Goal: Task Accomplishment & Management: Manage account settings

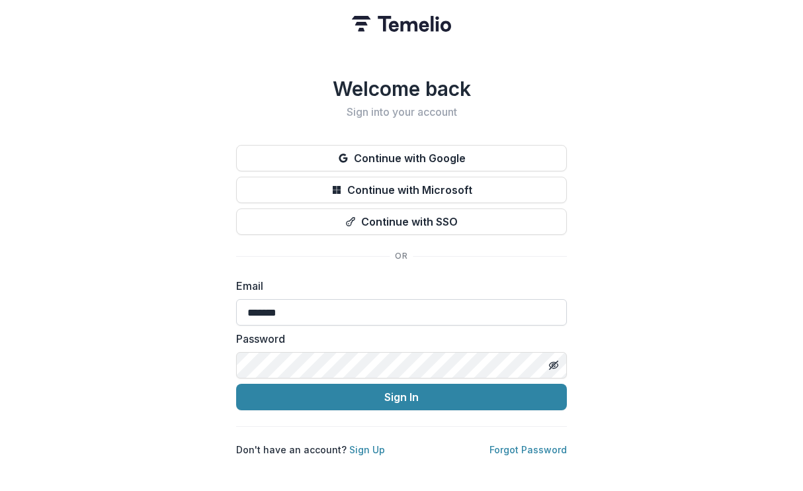
type input "**********"
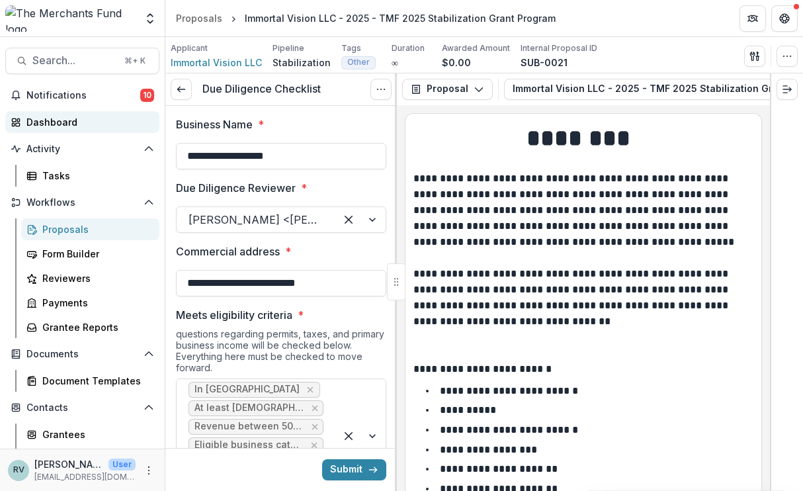
click at [85, 128] on div "Dashboard" at bounding box center [87, 122] width 122 height 14
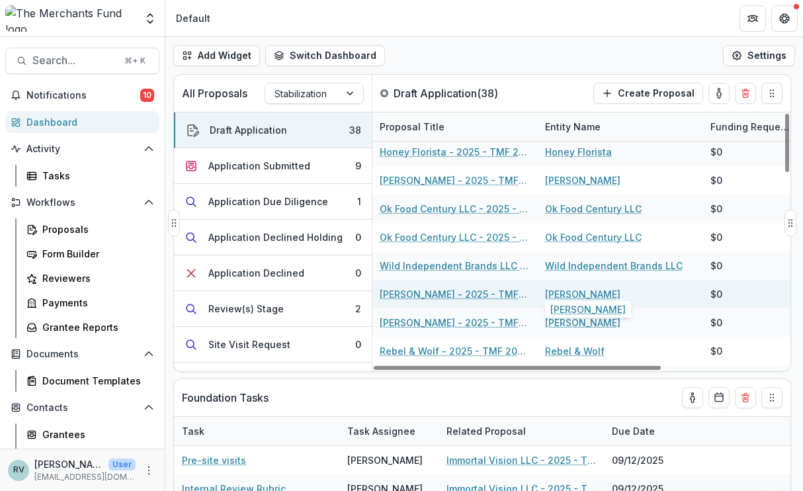
scroll to position [394, 1]
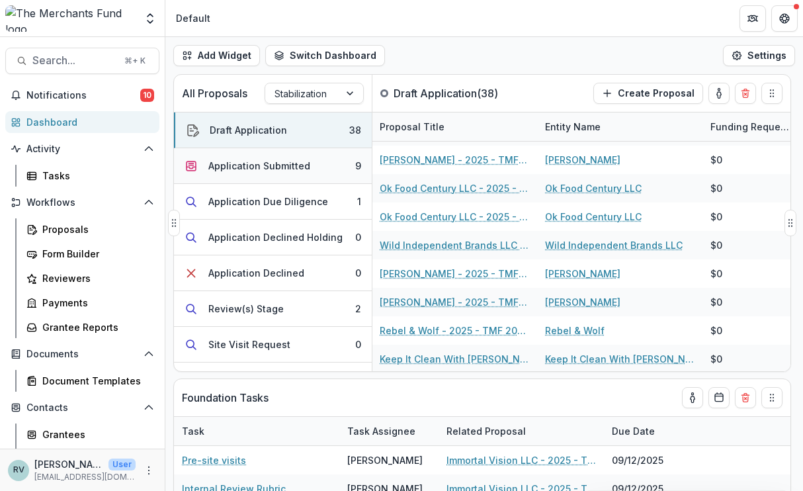
click at [287, 169] on div "Application Submitted" at bounding box center [259, 166] width 102 height 14
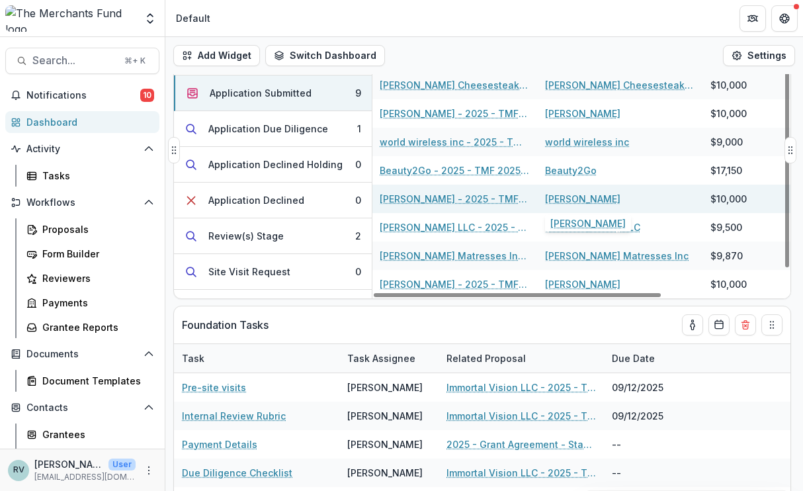
scroll to position [77, 0]
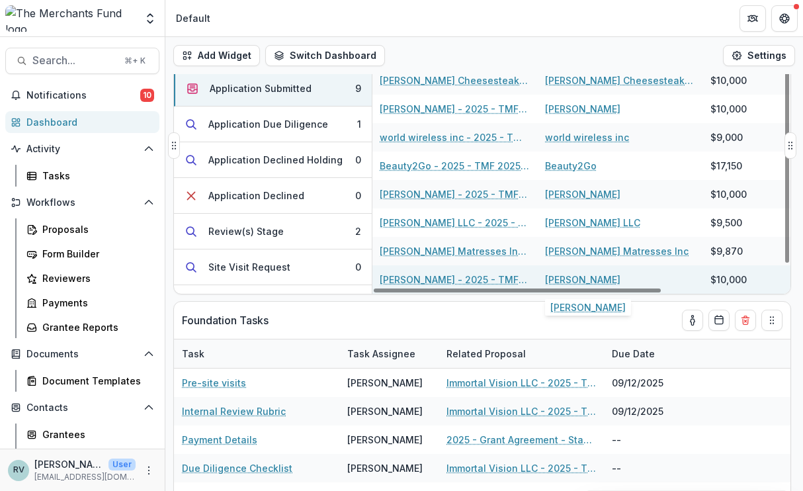
click at [612, 279] on link "[PERSON_NAME]" at bounding box center [582, 280] width 75 height 14
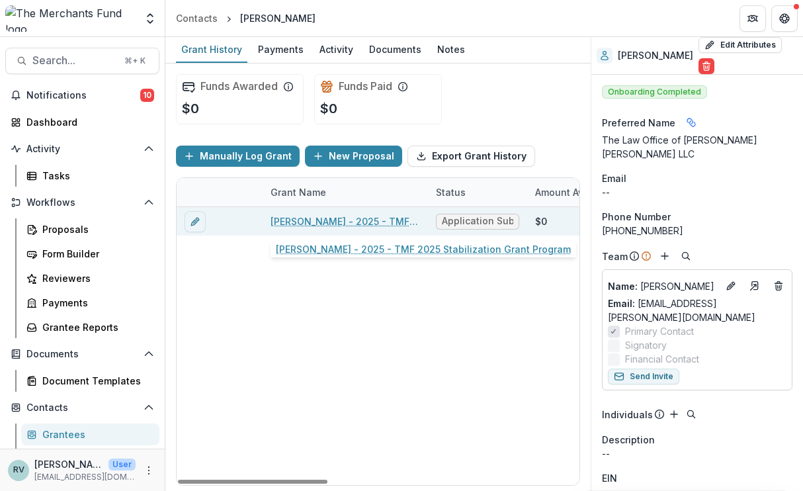
drag, startPoint x: 380, startPoint y: 230, endPoint x: 381, endPoint y: 216, distance: 14.0
click at [381, 216] on div "[PERSON_NAME] - 2025 - TMF 2025 Stabilization Grant Program" at bounding box center [346, 221] width 150 height 28
click at [355, 220] on link "[PERSON_NAME] - 2025 - TMF 2025 Stabilization Grant Program" at bounding box center [346, 221] width 150 height 14
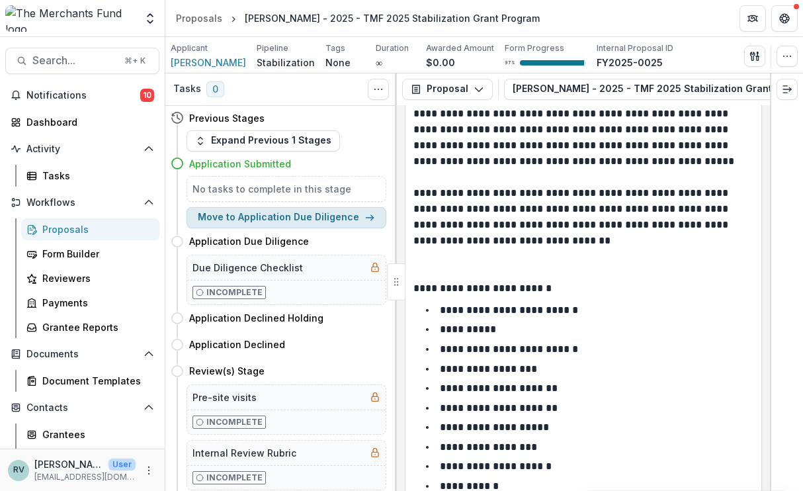
click at [273, 225] on button "Move to Application Due Diligence" at bounding box center [287, 217] width 200 height 21
select select "**********"
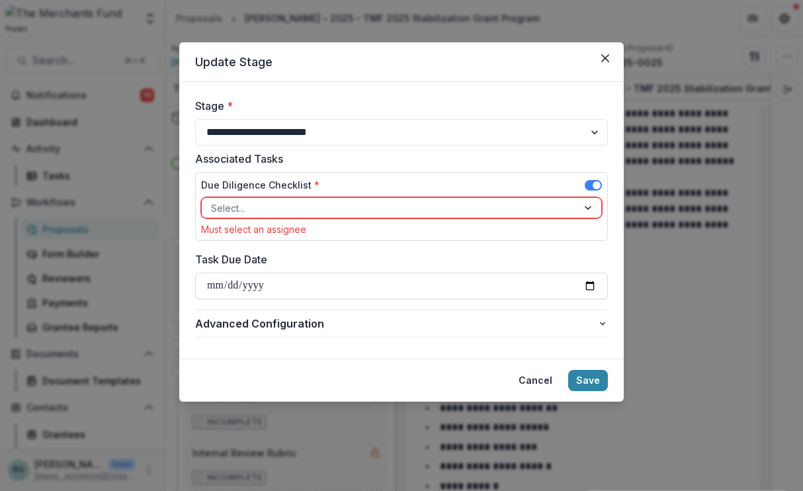
click at [272, 224] on div "Must select an assignee" at bounding box center [401, 229] width 401 height 11
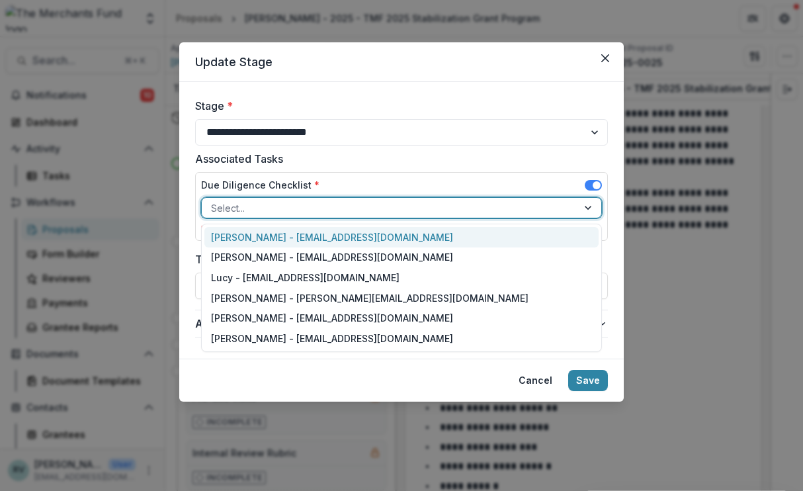
click at [389, 204] on div at bounding box center [389, 208] width 357 height 17
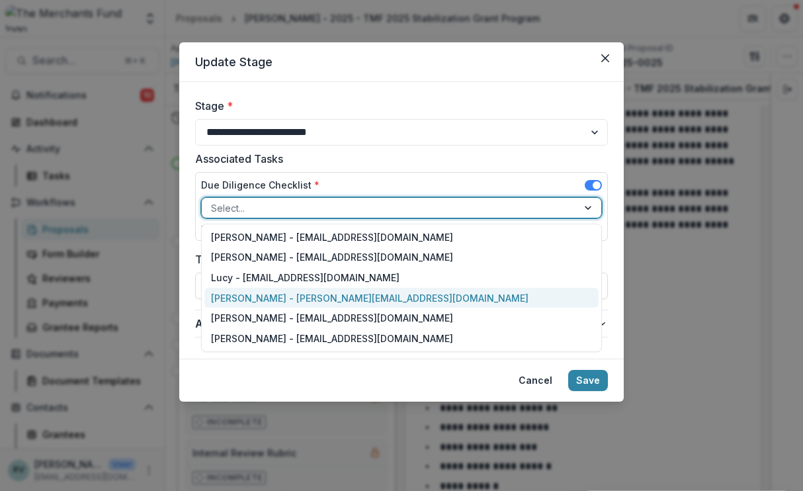
click at [373, 298] on div "[PERSON_NAME] - [PERSON_NAME][EMAIL_ADDRESS][DOMAIN_NAME]" at bounding box center [401, 298] width 394 height 21
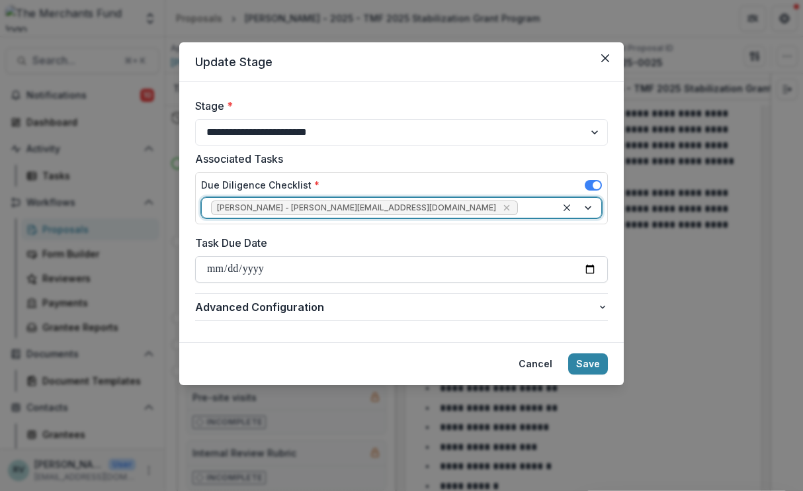
click at [370, 271] on input "Task Due Date" at bounding box center [401, 269] width 413 height 26
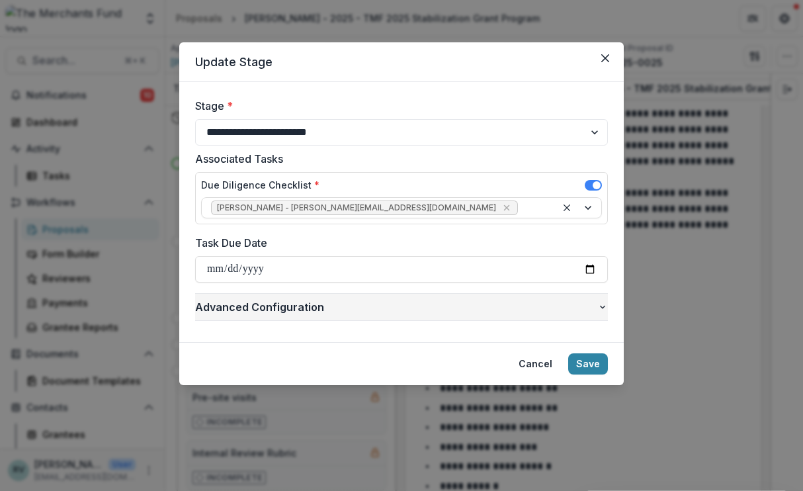
type input "**********"
click at [358, 349] on footer "Cancel Save" at bounding box center [401, 363] width 445 height 43
click at [388, 302] on span "Advanced Configuration" at bounding box center [396, 307] width 402 height 16
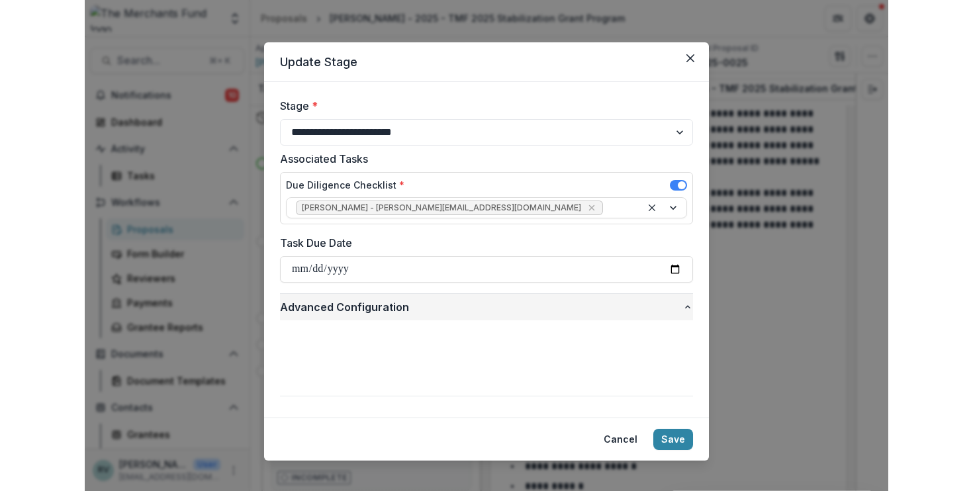
scroll to position [12, 0]
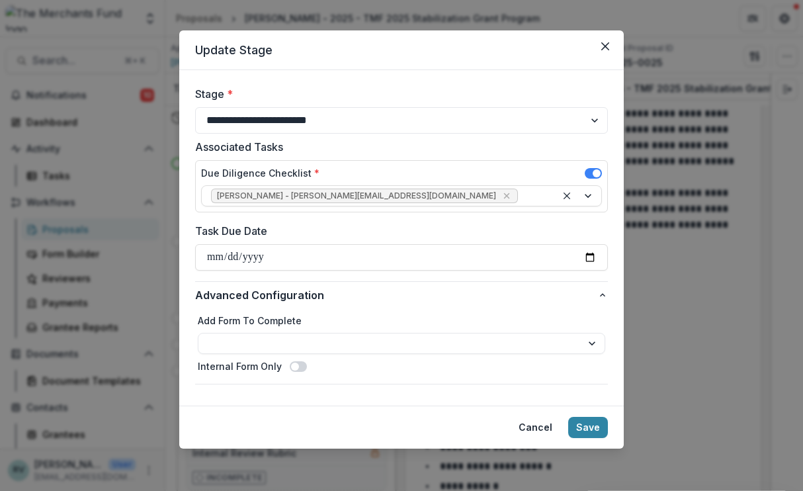
click at [294, 368] on span at bounding box center [298, 366] width 17 height 11
click at [584, 426] on button "Save" at bounding box center [588, 427] width 40 height 21
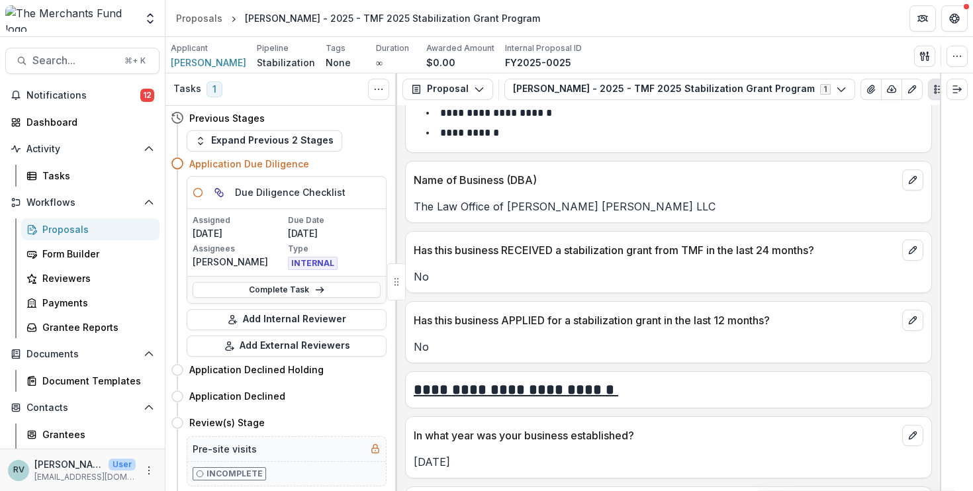
scroll to position [387, 0]
click at [334, 287] on link "Complete Task" at bounding box center [287, 290] width 188 height 16
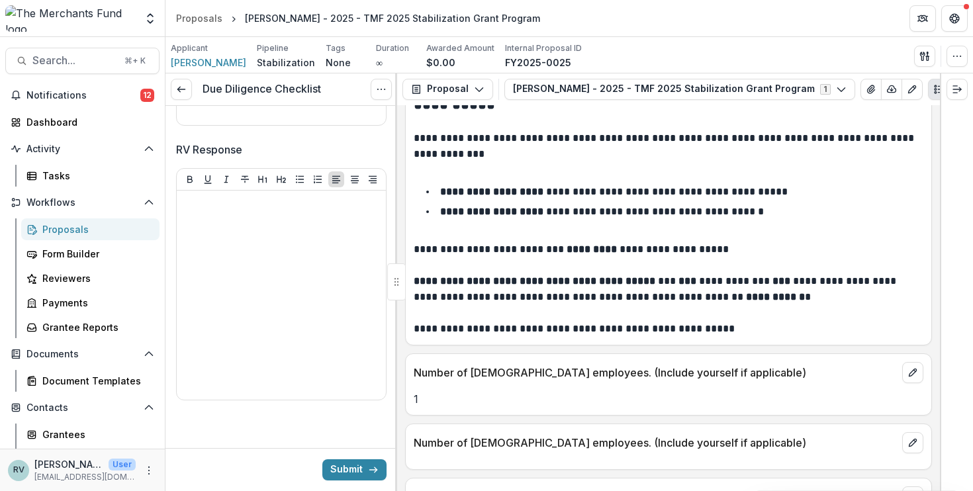
scroll to position [1225, 0]
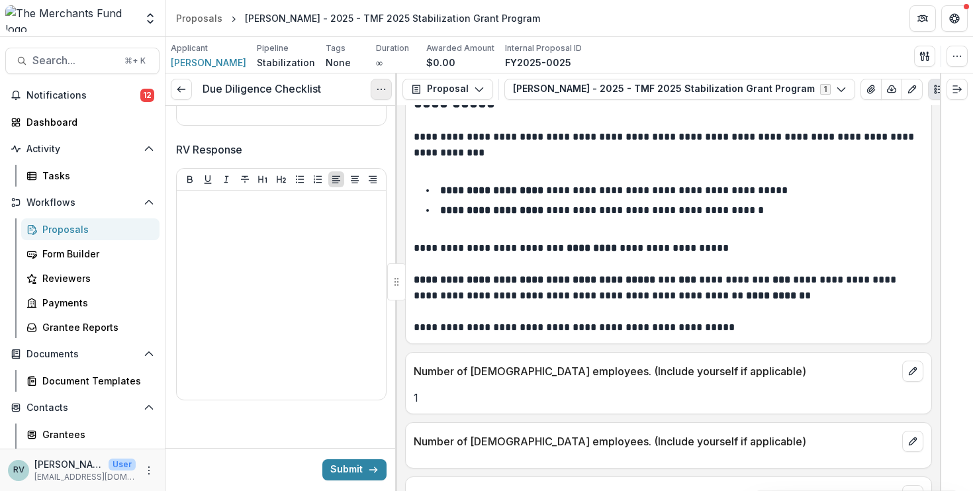
click at [383, 87] on icon "Options" at bounding box center [381, 89] width 11 height 11
click at [359, 147] on button "Cancel Task" at bounding box center [318, 147] width 142 height 22
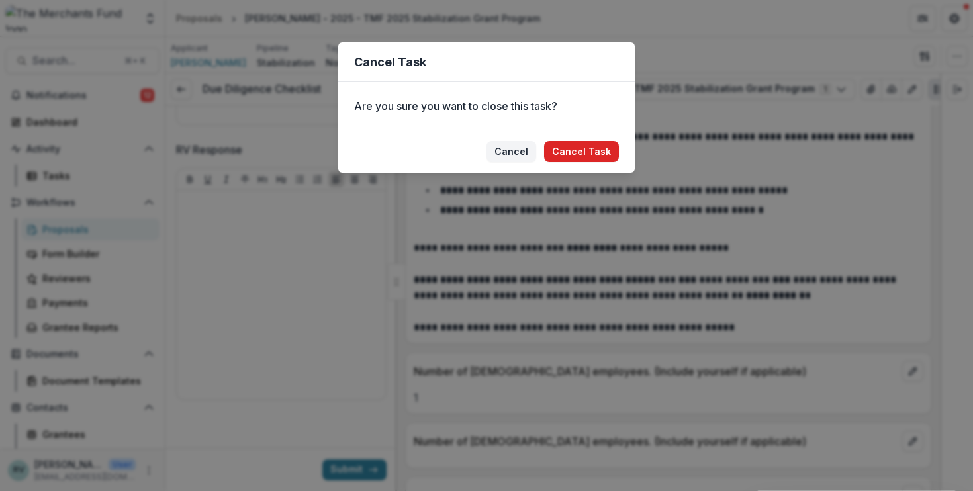
click at [582, 144] on button "Cancel Task" at bounding box center [581, 151] width 75 height 21
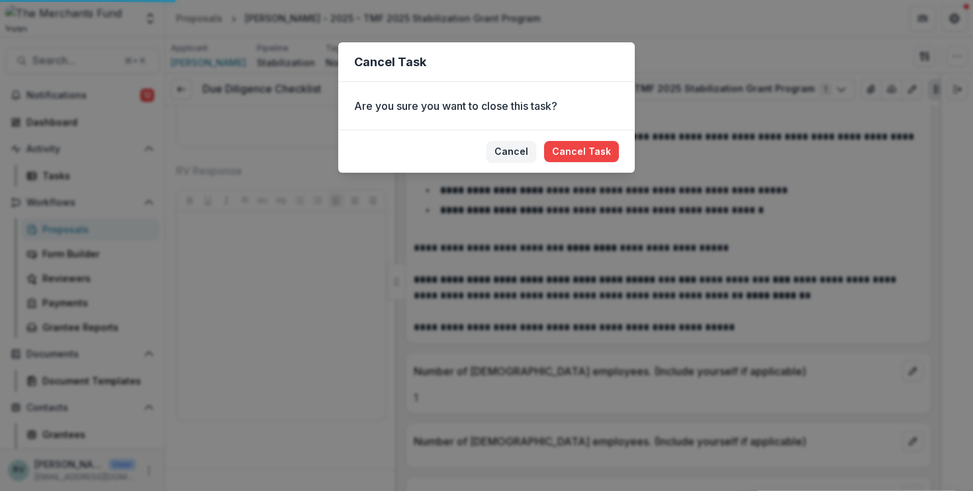
scroll to position [2634, 0]
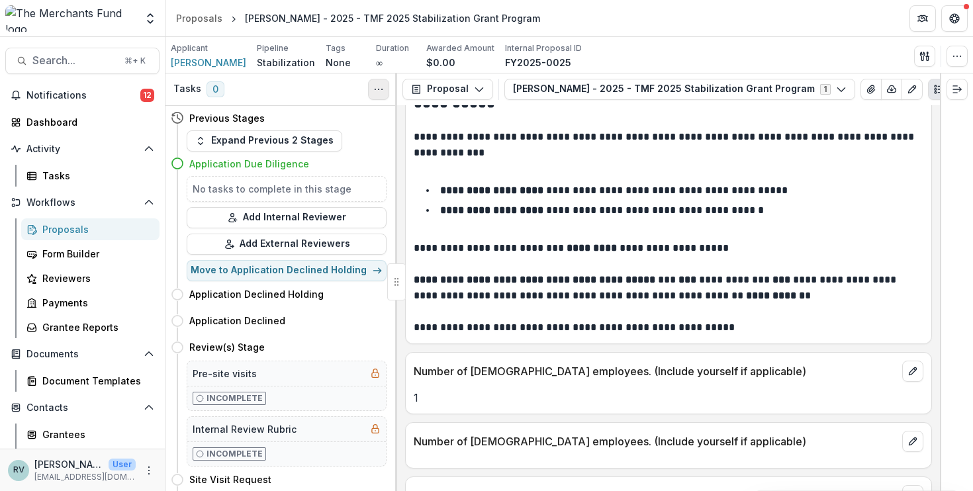
click at [375, 91] on icon "Toggle View Cancelled Tasks" at bounding box center [378, 89] width 11 height 11
click at [320, 120] on div "Previous Stages" at bounding box center [279, 118] width 216 height 24
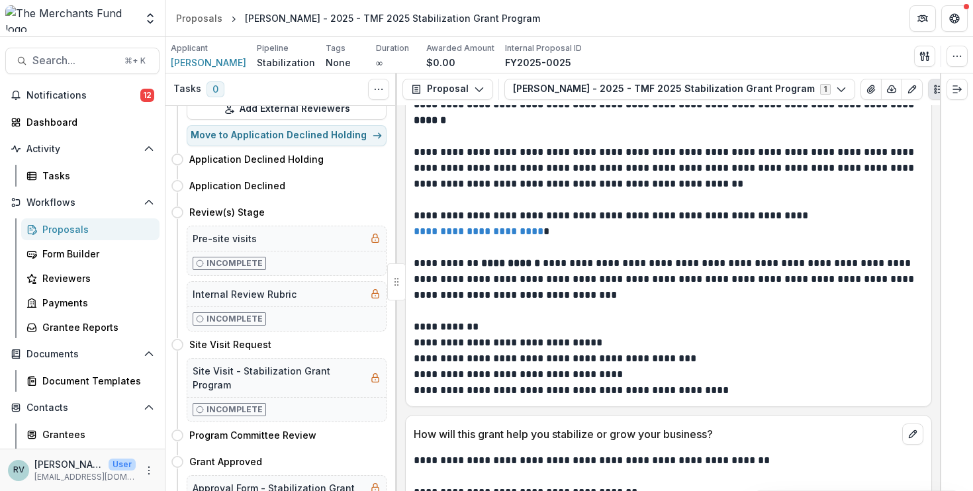
scroll to position [2094, 0]
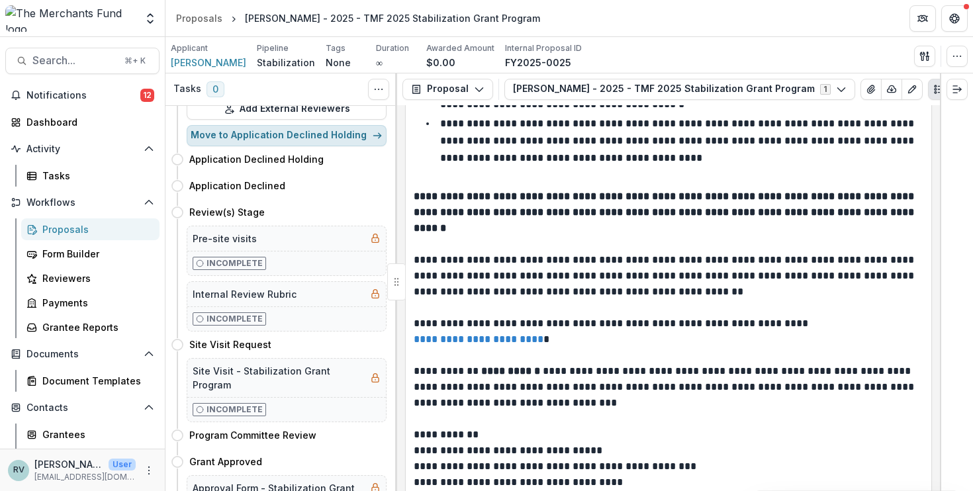
click at [314, 136] on button "Move to Application Declined Holding" at bounding box center [287, 135] width 200 height 21
select select "**********"
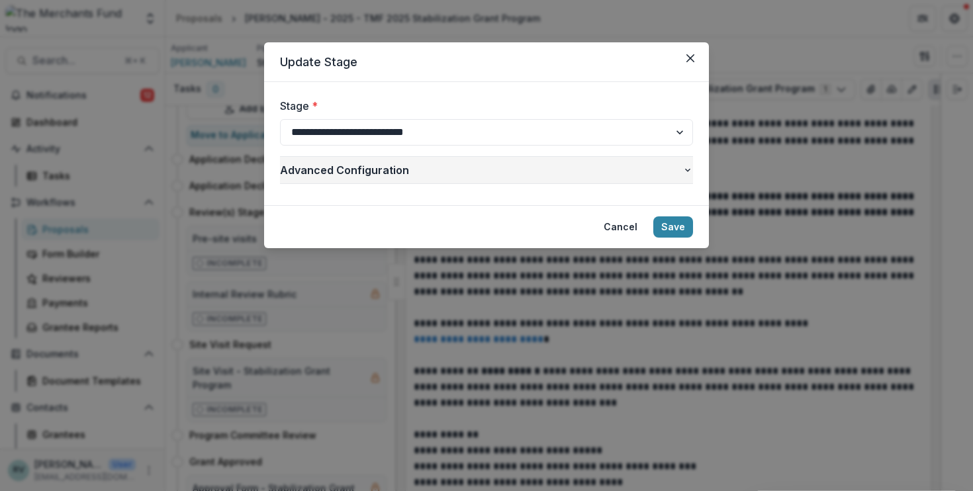
click at [477, 170] on span "Advanced Configuration" at bounding box center [481, 170] width 402 height 16
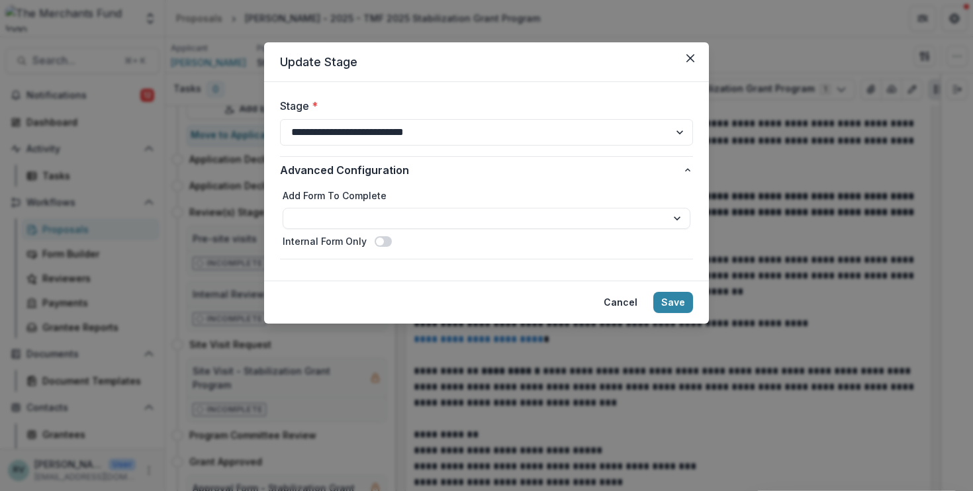
click at [376, 242] on span at bounding box center [380, 242] width 8 height 8
click at [666, 297] on button "Save" at bounding box center [673, 302] width 40 height 21
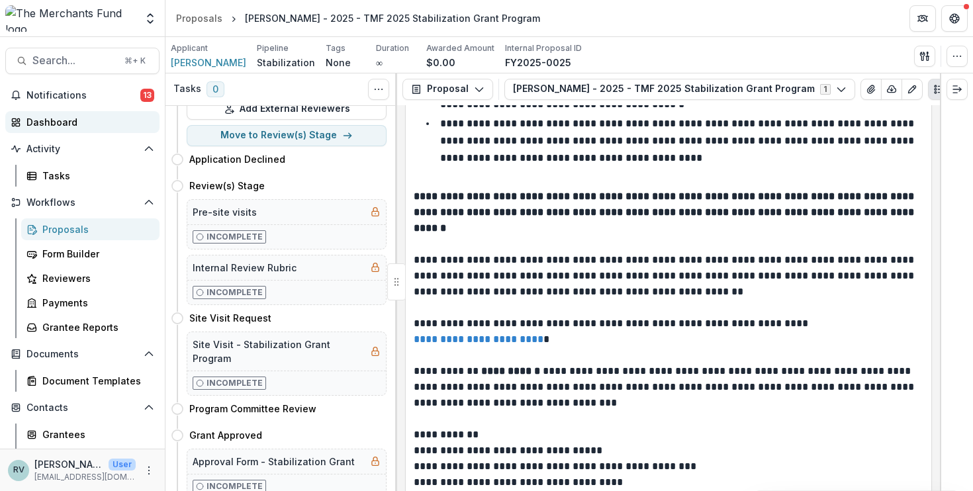
click at [67, 125] on div "Dashboard" at bounding box center [87, 122] width 122 height 14
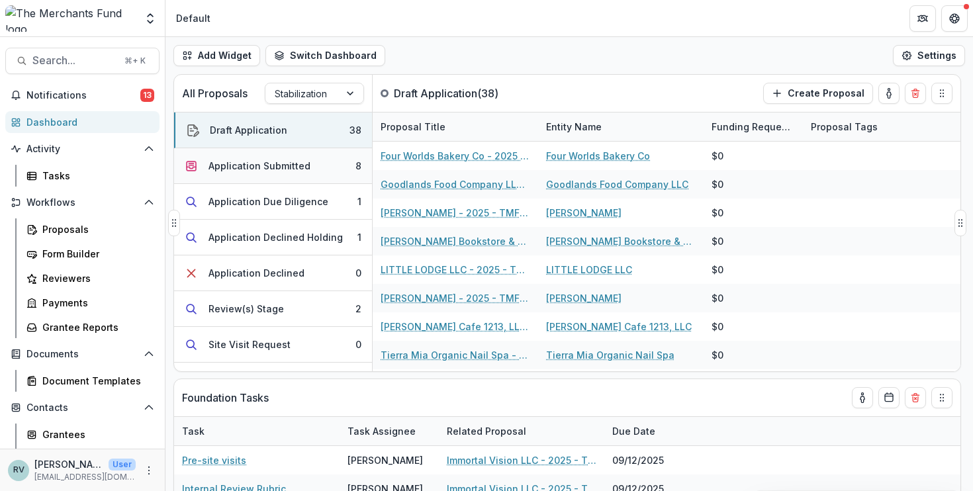
click at [279, 169] on div "Application Submitted" at bounding box center [259, 166] width 102 height 14
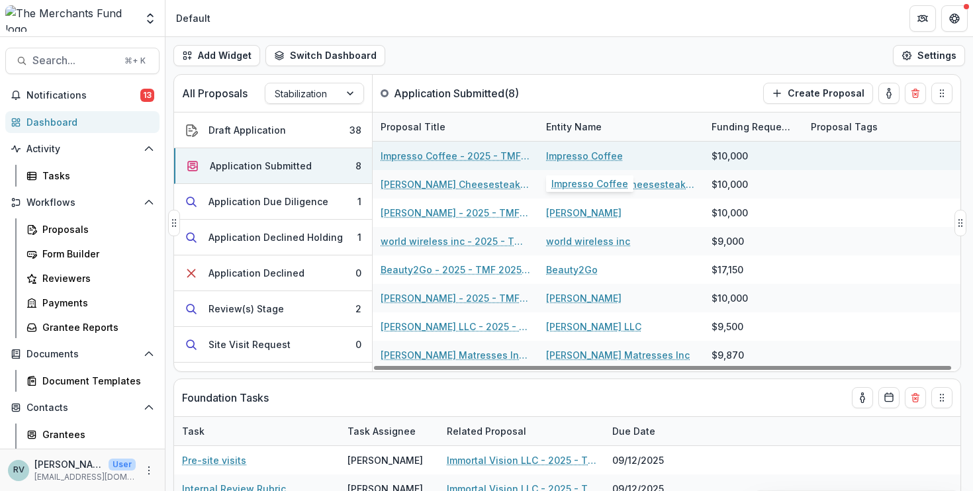
click at [599, 154] on link "Impresso Coffee" at bounding box center [584, 156] width 77 height 14
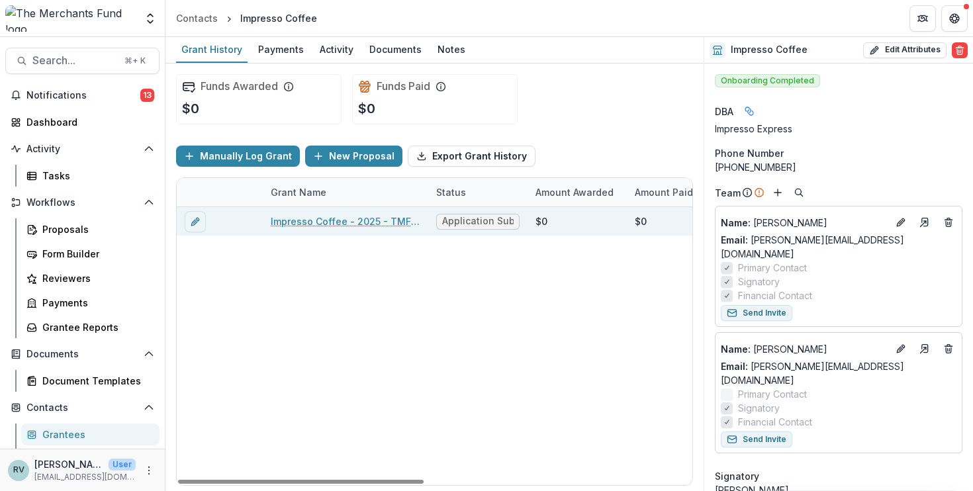
click at [375, 222] on link "Impresso Coffee - 2025 - TMF 2025 Stabilization Grant Program" at bounding box center [346, 221] width 150 height 14
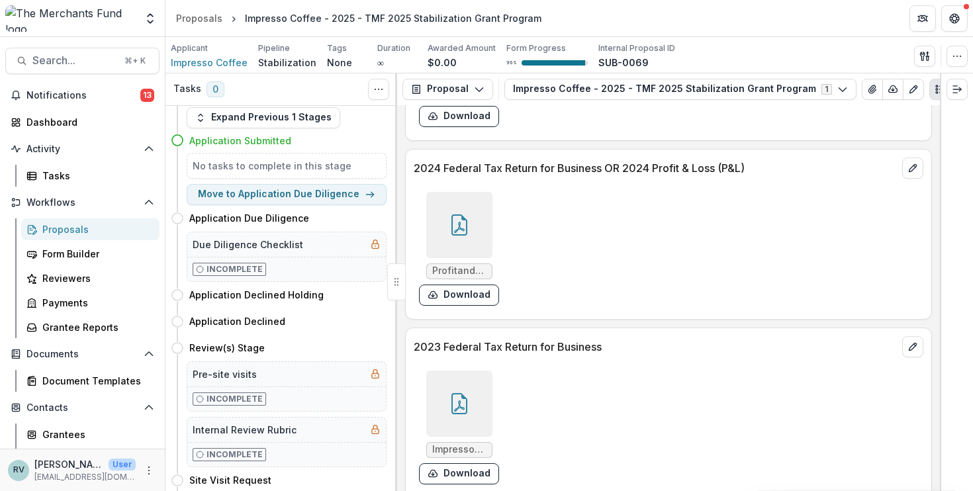
scroll to position [8312, 0]
click at [469, 212] on div at bounding box center [459, 224] width 66 height 66
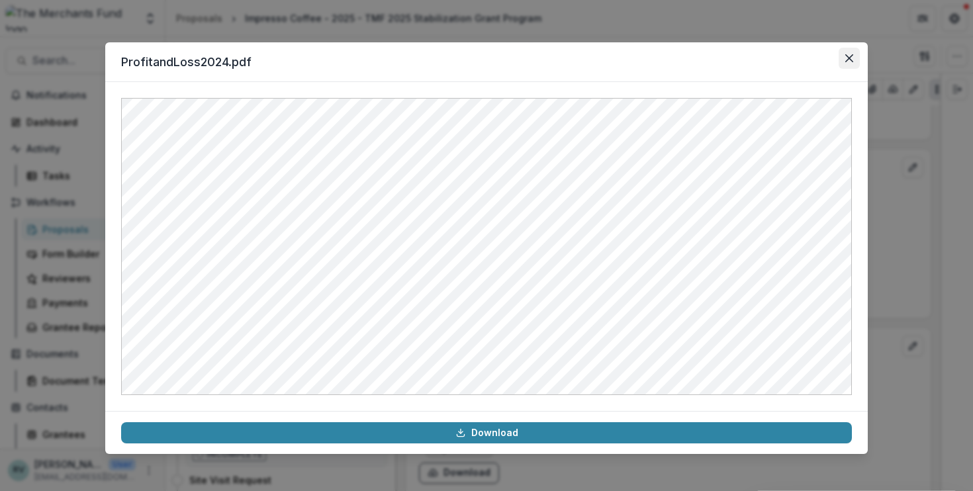
click at [803, 65] on button "Close" at bounding box center [848, 58] width 21 height 21
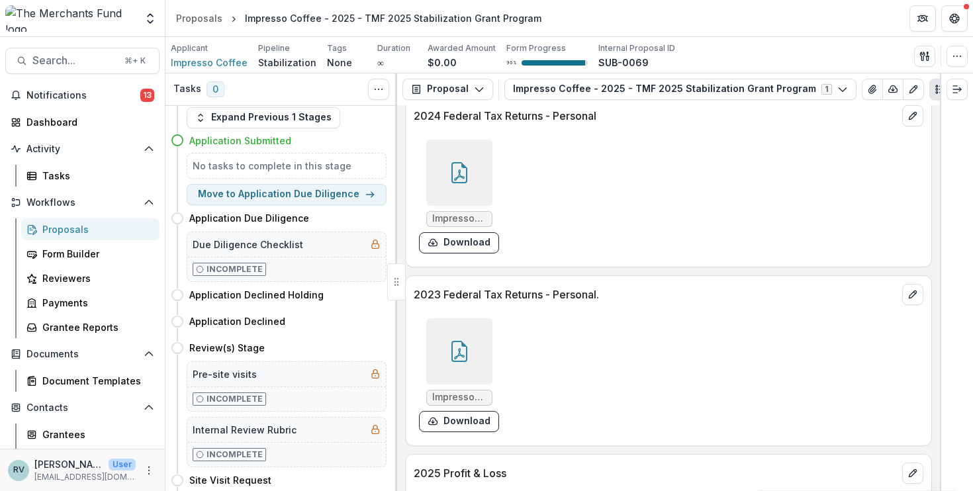
scroll to position [8742, 0]
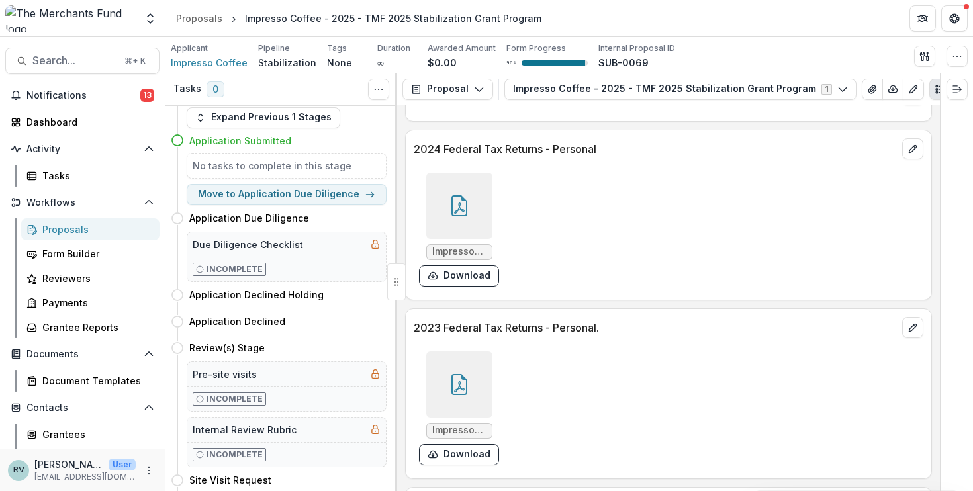
click at [461, 199] on icon at bounding box center [459, 205] width 21 height 21
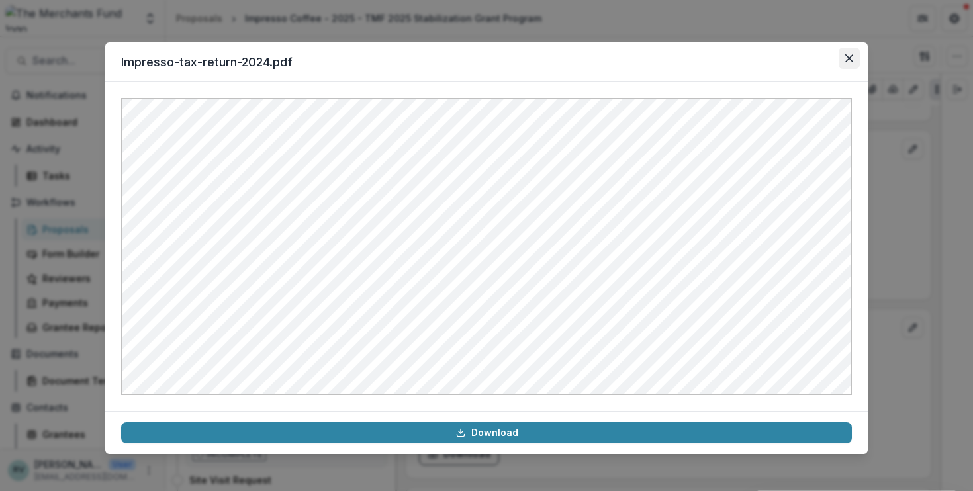
click at [803, 56] on icon "Close" at bounding box center [849, 58] width 8 height 8
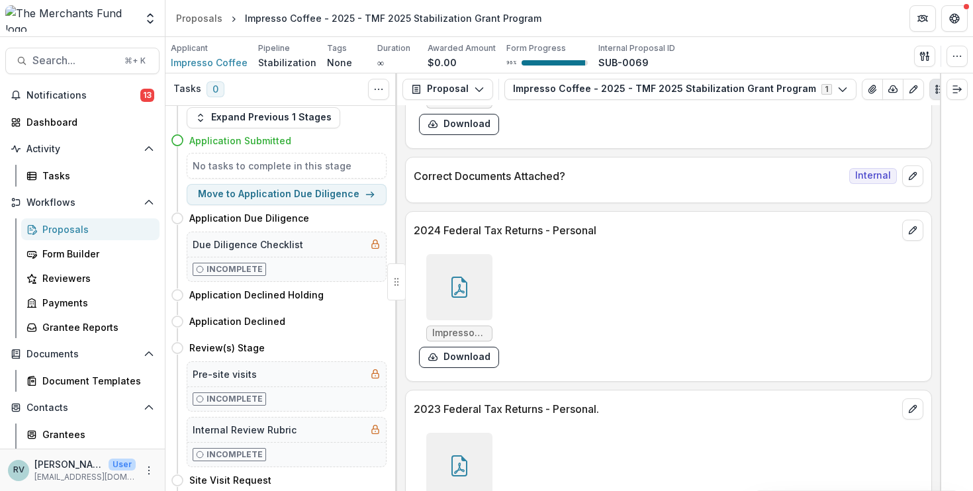
scroll to position [8400, 0]
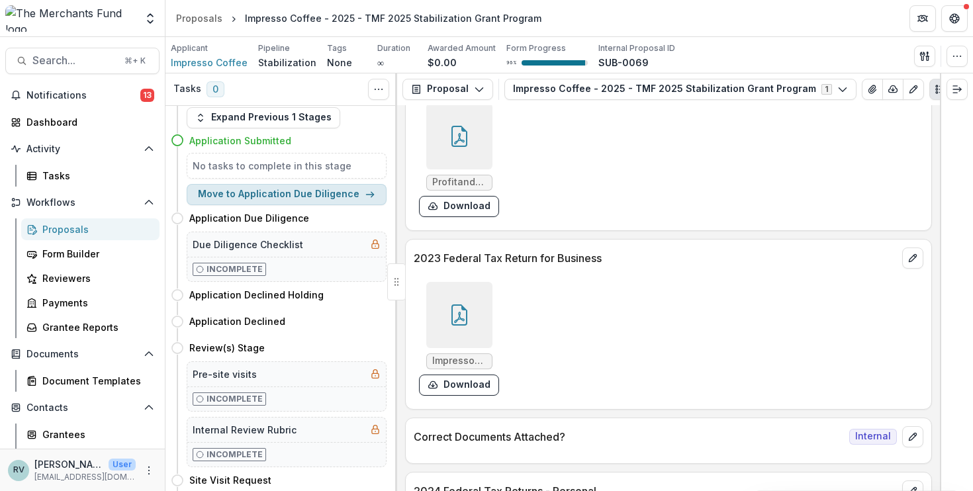
click at [355, 193] on button "Move to Application Due Diligence" at bounding box center [287, 194] width 200 height 21
select select "**********"
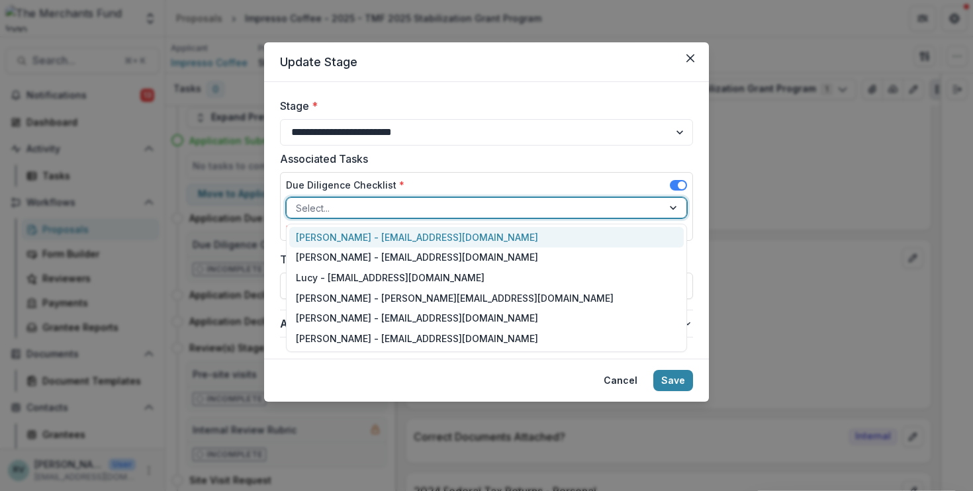
click at [444, 206] on div at bounding box center [474, 208] width 357 height 17
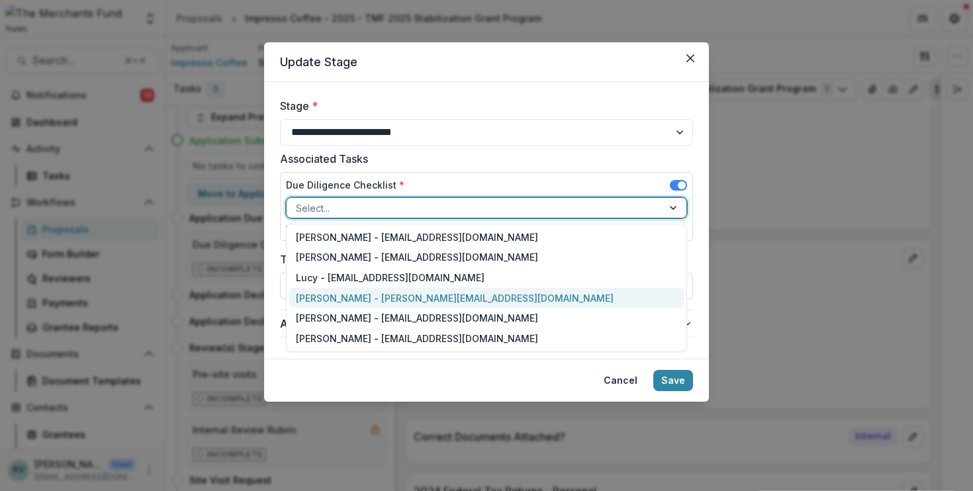
click at [423, 292] on div "[PERSON_NAME] - [PERSON_NAME][EMAIL_ADDRESS][DOMAIN_NAME]" at bounding box center [486, 298] width 394 height 21
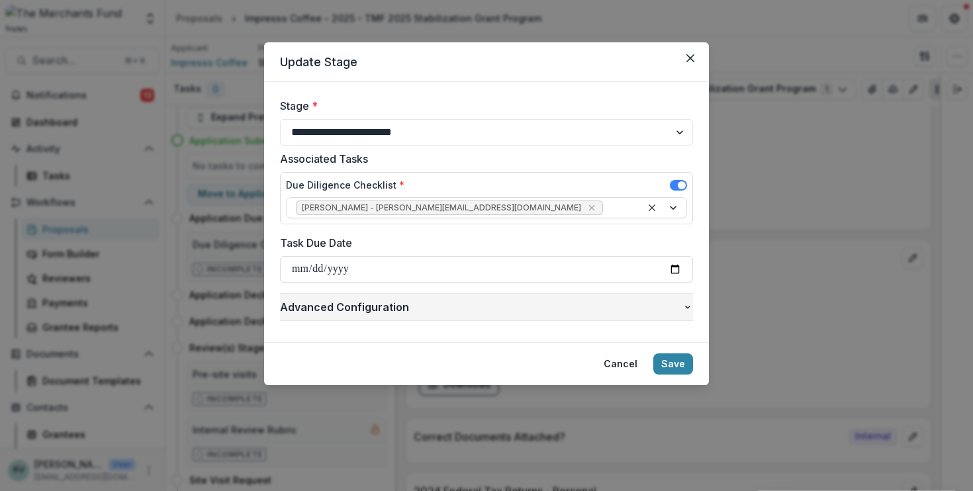
click at [402, 304] on span "Advanced Configuration" at bounding box center [481, 307] width 402 height 16
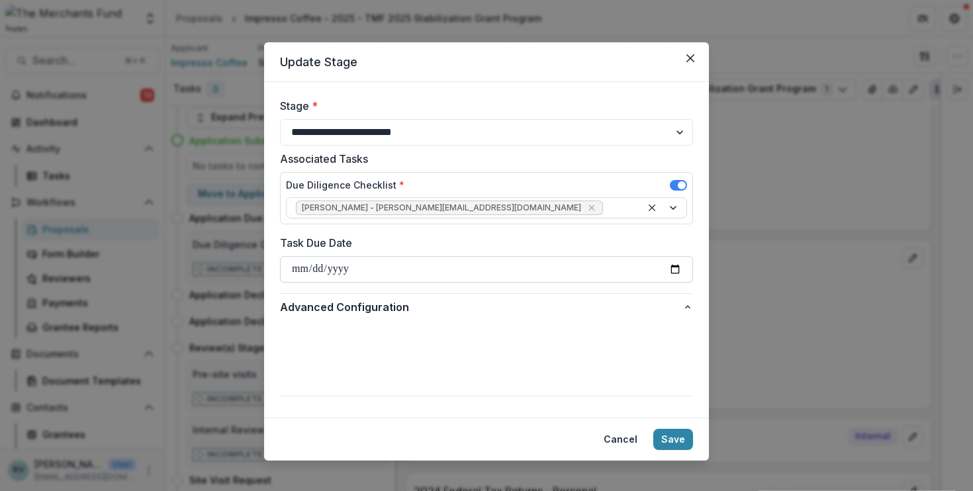
click at [372, 271] on input "Task Due Date" at bounding box center [486, 269] width 413 height 26
type input "**********"
click at [546, 240] on label "Task Due Date" at bounding box center [482, 243] width 405 height 16
click at [546, 256] on input "**********" at bounding box center [486, 269] width 413 height 26
click at [379, 381] on span at bounding box center [383, 378] width 17 height 11
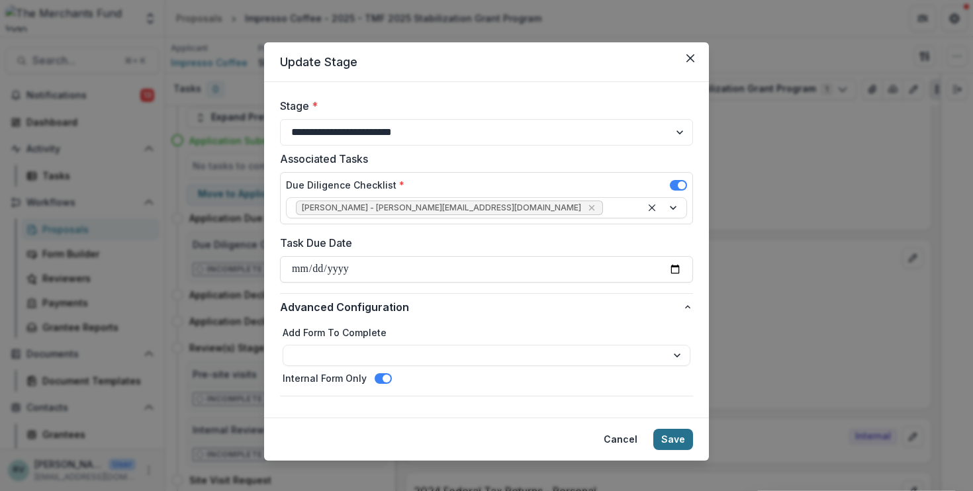
click at [668, 439] on button "Save" at bounding box center [673, 439] width 40 height 21
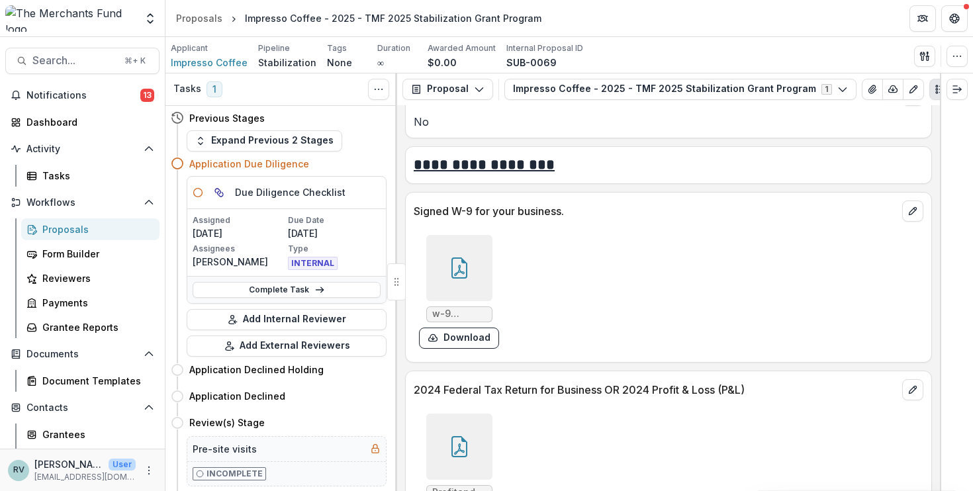
scroll to position [0, 0]
click at [73, 115] on div "Dashboard" at bounding box center [87, 122] width 122 height 14
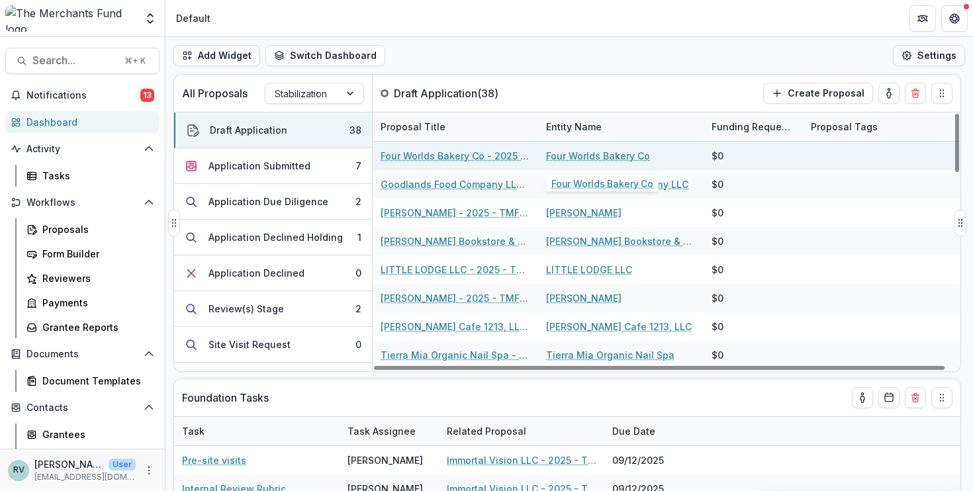
click at [574, 152] on link "Four Worlds Bakery Co" at bounding box center [598, 156] width 104 height 14
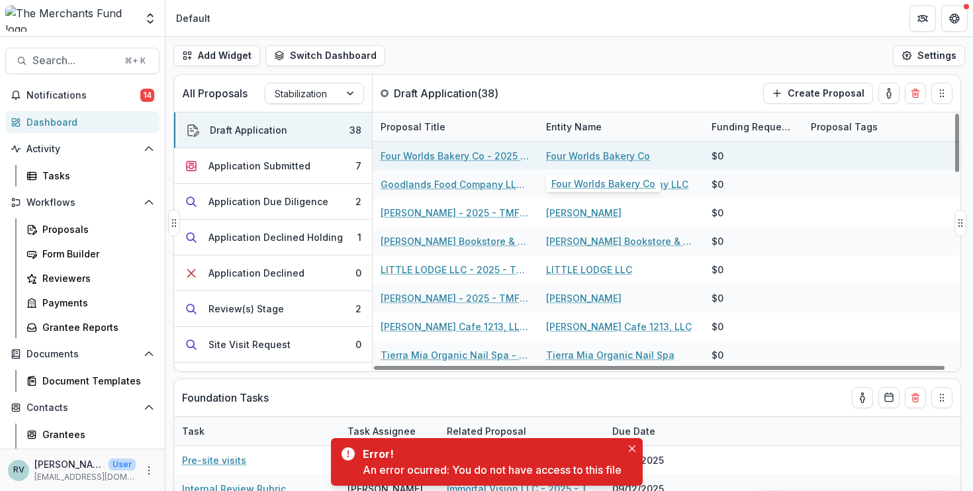
click at [555, 156] on link "Four Worlds Bakery Co" at bounding box center [598, 156] width 104 height 14
click at [409, 158] on link "Four Worlds Bakery Co - 2025 - TMF 2025 Stabilization Grant Program" at bounding box center [456, 156] width 150 height 14
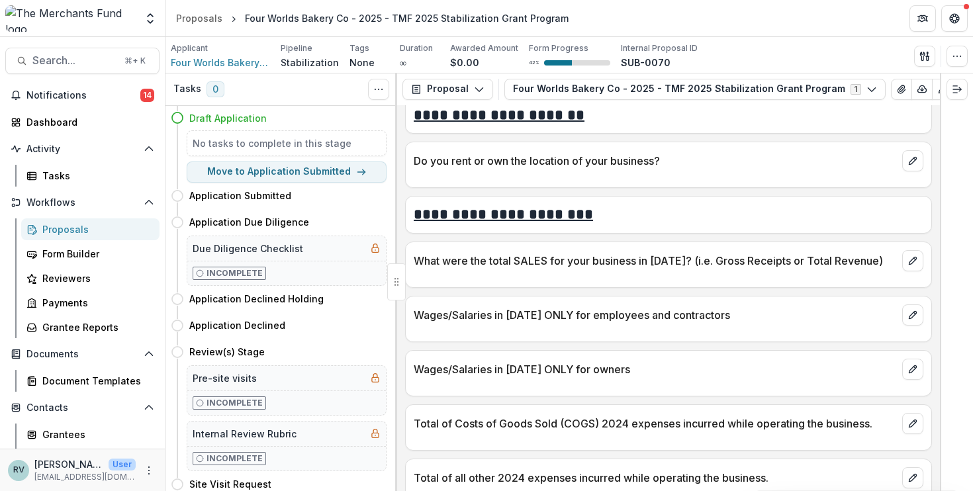
scroll to position [3172, 0]
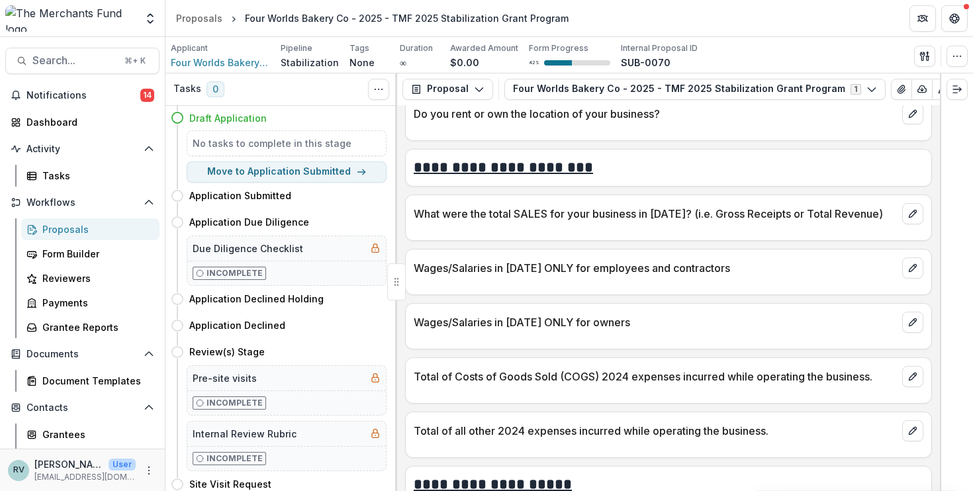
click at [625, 224] on div at bounding box center [668, 228] width 525 height 8
click at [622, 206] on p "What were the total SALES for your business in [DATE]? (i.e. Gross Receipts or …" at bounding box center [655, 214] width 483 height 16
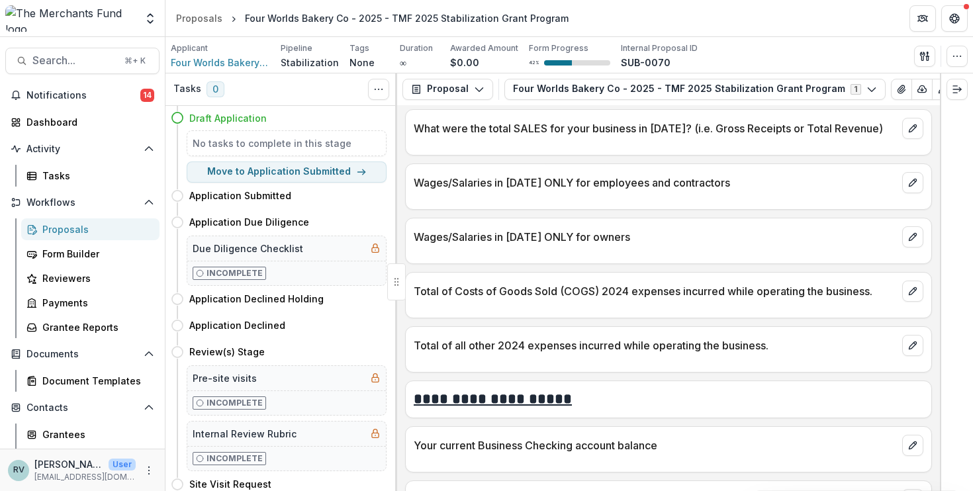
scroll to position [3258, 0]
click at [615, 342] on p "Total of all other 2024 expenses incurred while operating the business." at bounding box center [655, 345] width 483 height 16
click at [613, 283] on p "Total of Costs of Goods Sold (COGS) 2024 expenses incurred while operating the …" at bounding box center [655, 291] width 483 height 16
click at [604, 236] on p "Wages/Salaries in [DATE] ONLY for owners" at bounding box center [655, 236] width 483 height 16
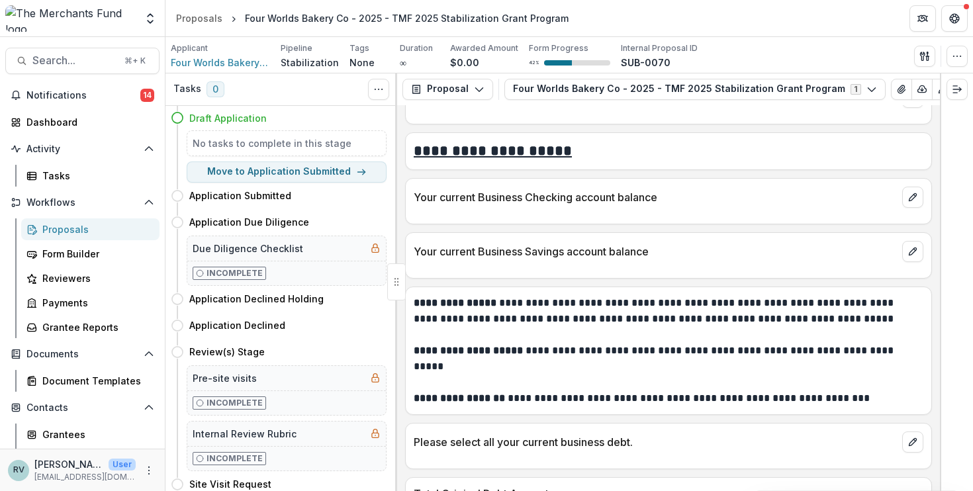
scroll to position [3506, 0]
click at [591, 207] on div at bounding box center [668, 211] width 525 height 8
click at [578, 263] on div "Your current Business Savings account balance" at bounding box center [668, 255] width 527 height 46
click at [115, 127] on div "Dashboard" at bounding box center [87, 122] width 122 height 14
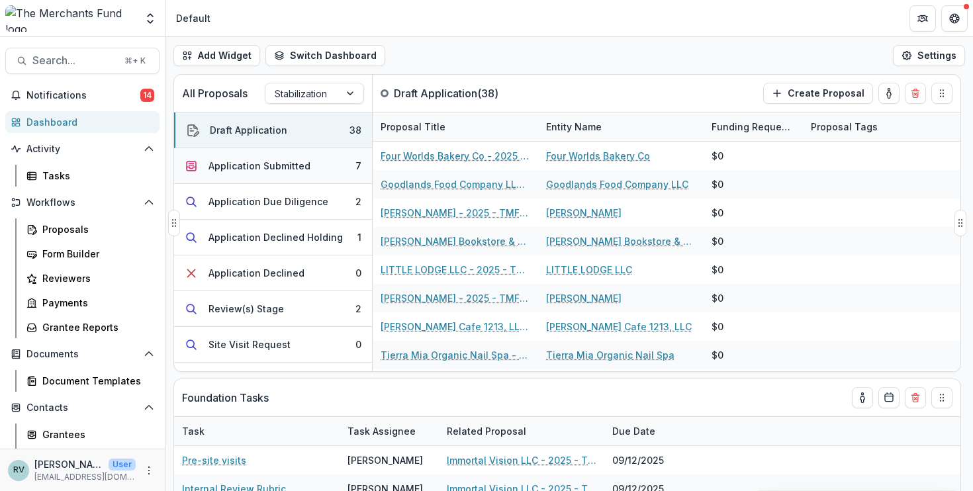
click at [298, 169] on div "Application Submitted" at bounding box center [259, 166] width 102 height 14
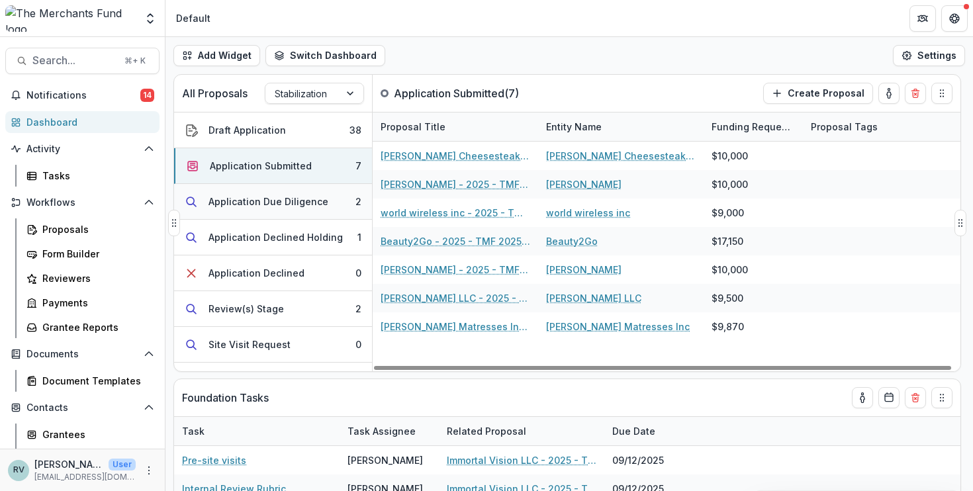
click at [279, 203] on div "Application Due Diligence" at bounding box center [268, 202] width 120 height 14
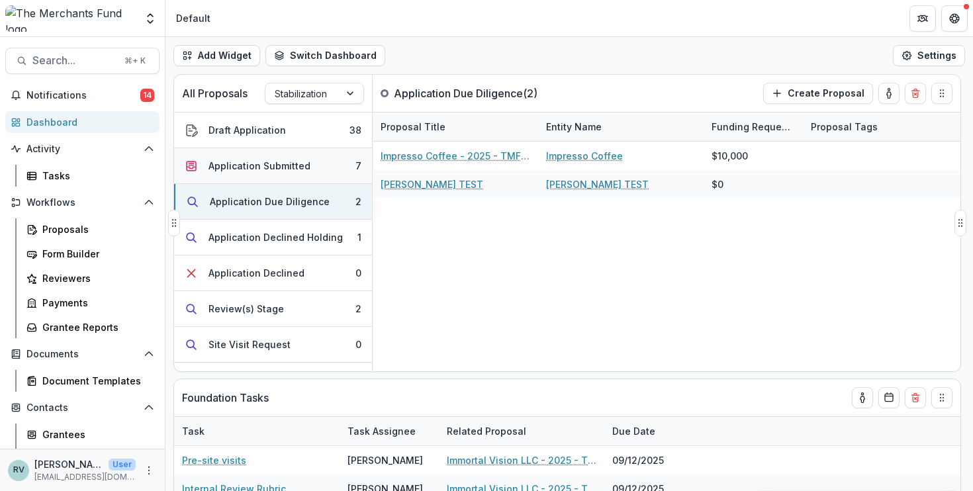
click at [280, 169] on div "Application Submitted" at bounding box center [259, 166] width 102 height 14
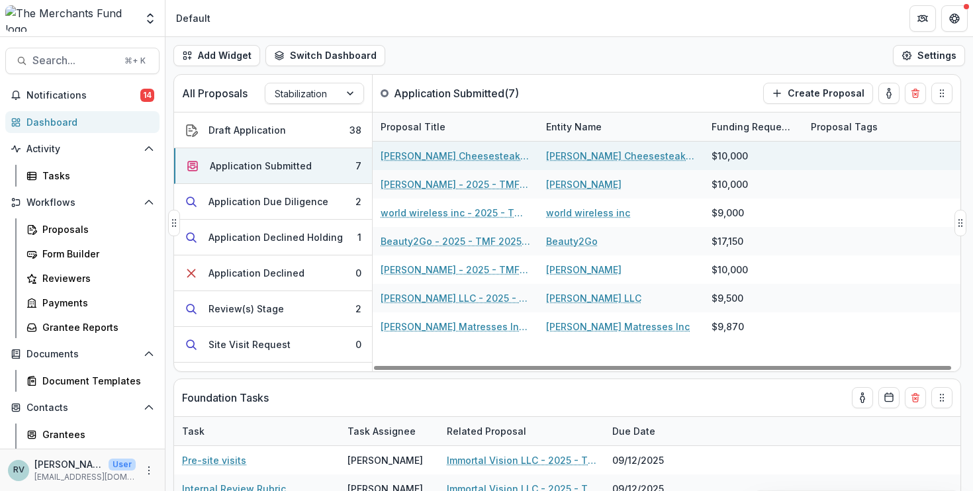
click at [571, 158] on link "[PERSON_NAME] Cheesesteak LLC" at bounding box center [621, 156] width 150 height 14
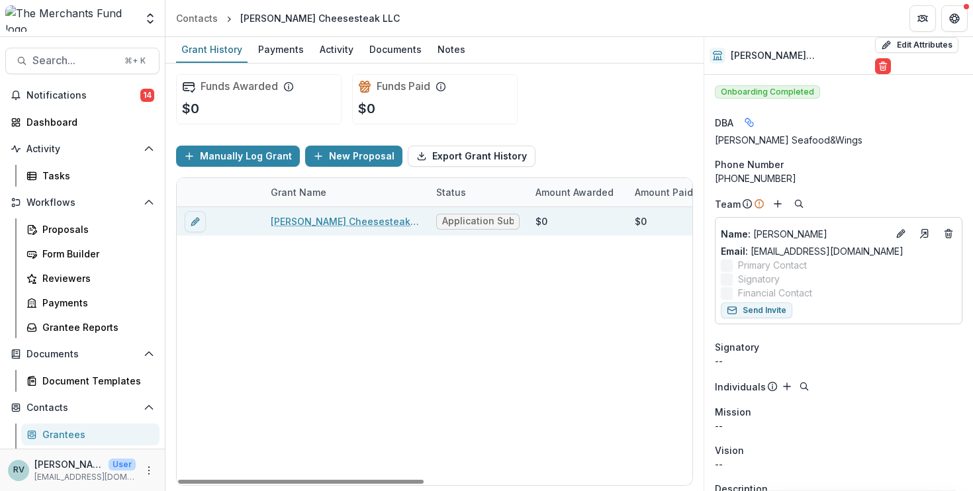
click at [378, 220] on link "[PERSON_NAME] Cheesesteak LLC - 2025 - TMF 2025 Stabilization Grant Program" at bounding box center [346, 221] width 150 height 14
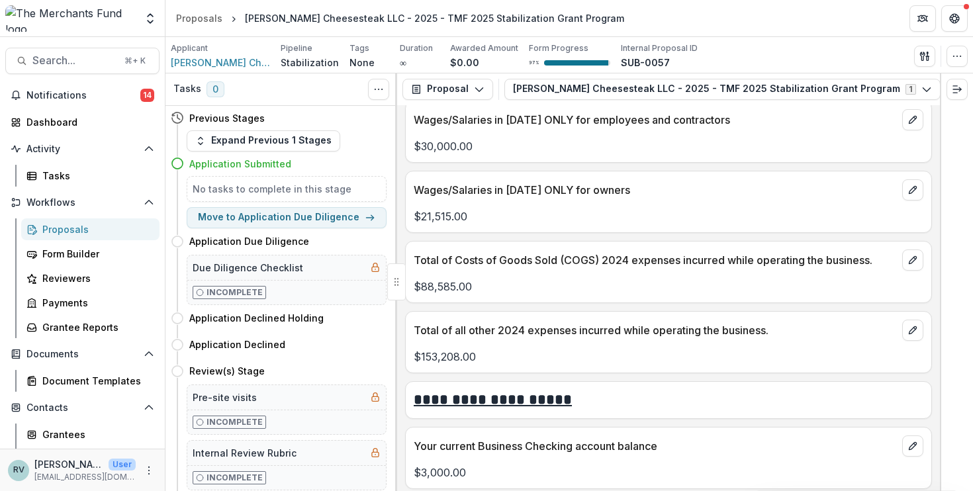
scroll to position [4321, 0]
click at [541, 260] on div "Total of Costs of Goods Sold (COGS) 2024 expenses incurred while operating the …" at bounding box center [668, 254] width 525 height 29
click at [538, 251] on p "Total of Costs of Goods Sold (COGS) 2024 expenses incurred while operating the …" at bounding box center [655, 259] width 483 height 16
click at [518, 183] on p "Wages/Salaries in [DATE] ONLY for owners" at bounding box center [655, 189] width 483 height 16
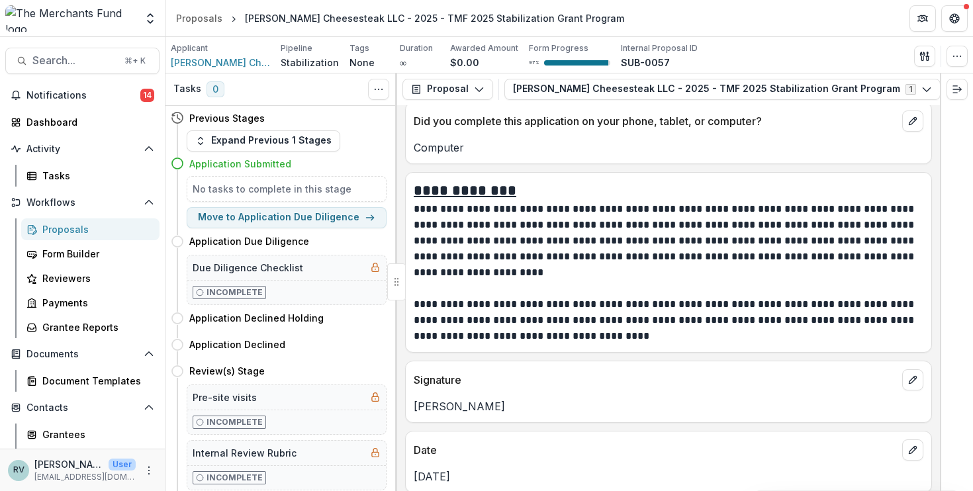
scroll to position [8534, 0]
click at [317, 212] on button "Move to Application Due Diligence" at bounding box center [287, 217] width 200 height 21
select select "**********"
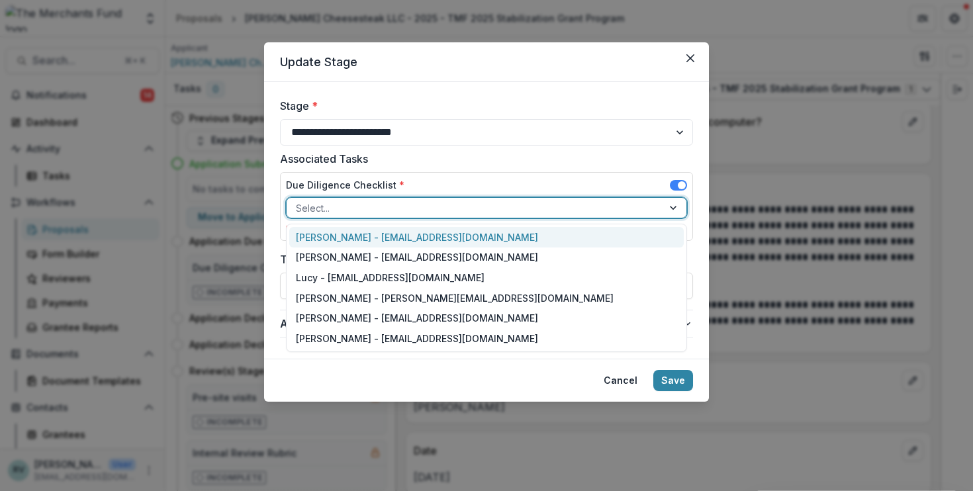
click at [462, 208] on div at bounding box center [474, 208] width 357 height 17
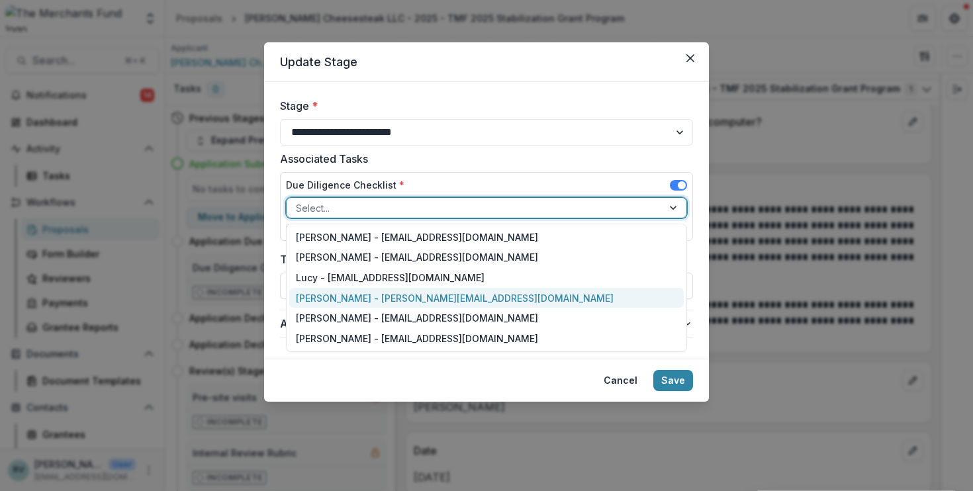
click at [433, 294] on div "[PERSON_NAME] - [PERSON_NAME][EMAIL_ADDRESS][DOMAIN_NAME]" at bounding box center [486, 298] width 394 height 21
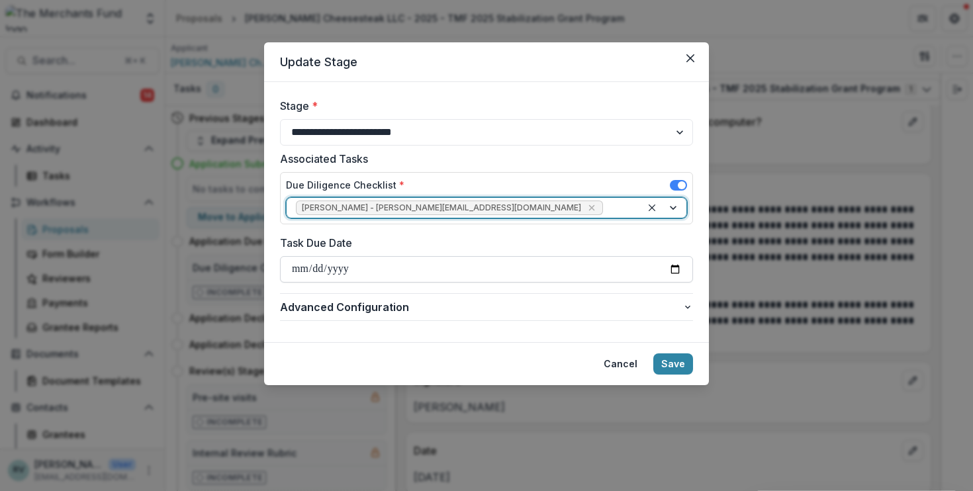
click at [394, 272] on input "Task Due Date" at bounding box center [486, 269] width 413 height 26
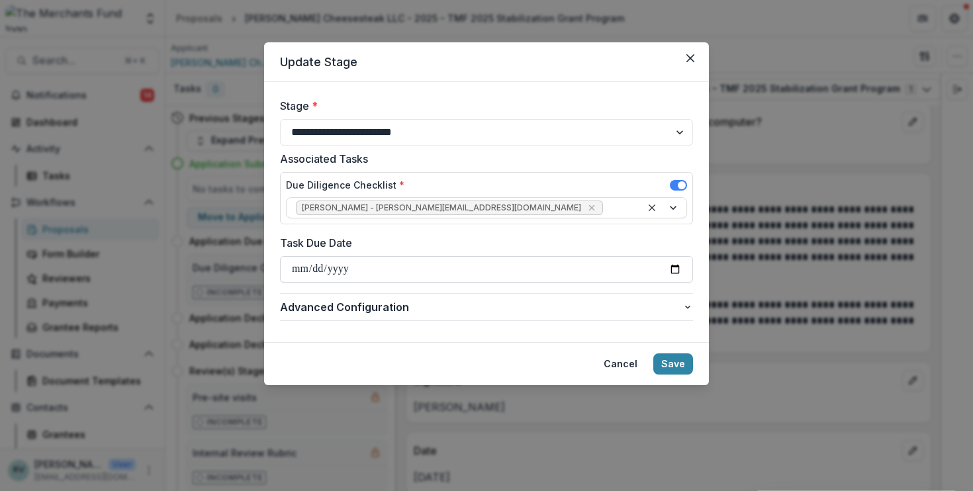
click at [394, 272] on input "Task Due Date" at bounding box center [486, 269] width 413 height 26
type input "**********"
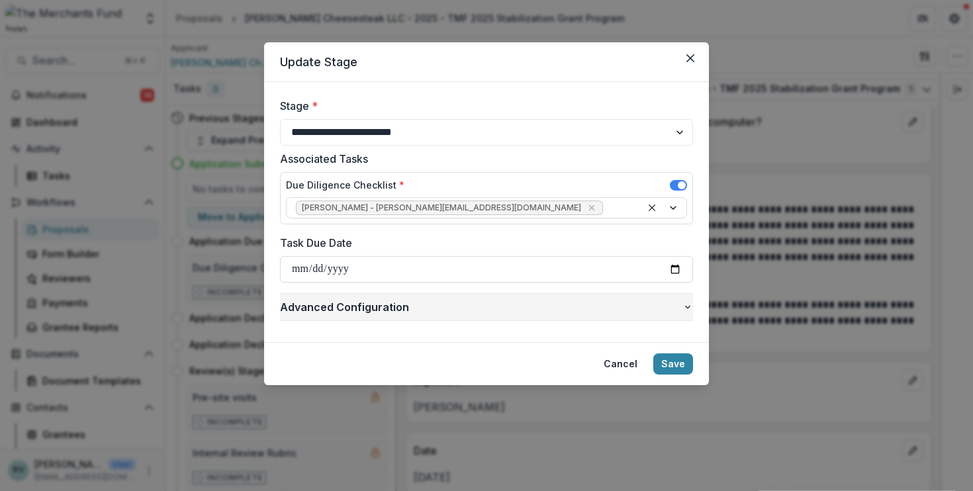
click at [409, 305] on span "Advanced Configuration" at bounding box center [481, 307] width 402 height 16
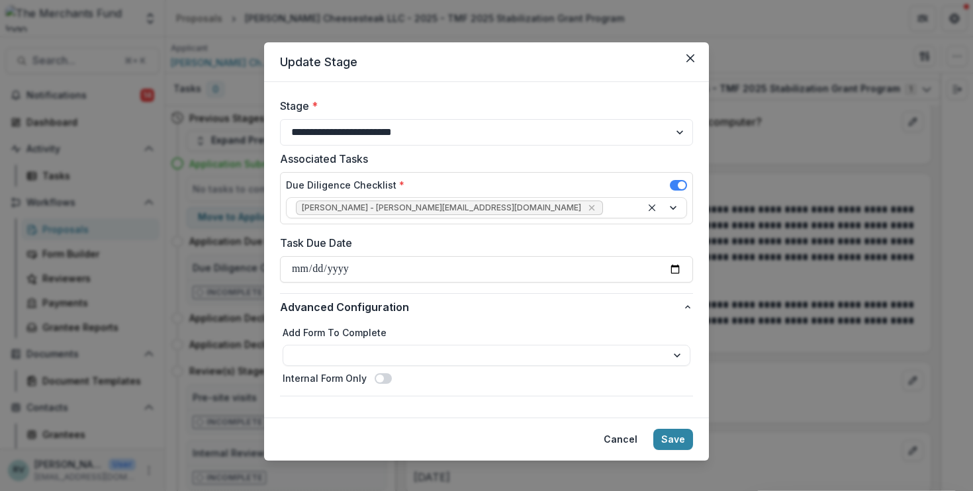
click at [380, 378] on span at bounding box center [383, 378] width 17 height 11
click at [671, 440] on button "Save" at bounding box center [673, 439] width 40 height 21
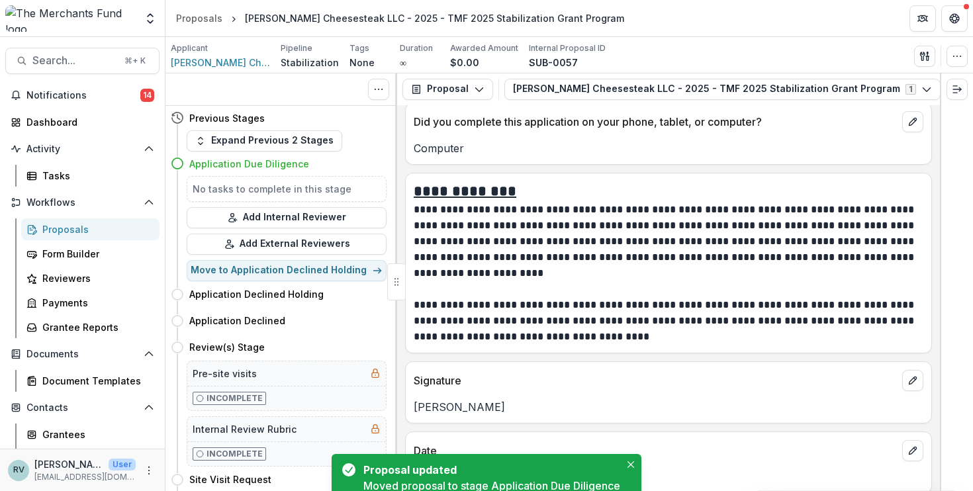
scroll to position [6569, 0]
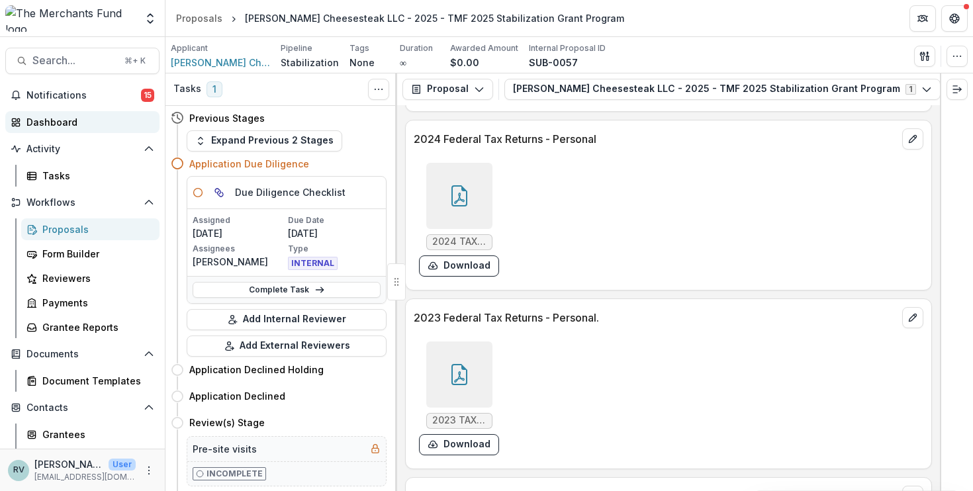
click at [91, 122] on div "Dashboard" at bounding box center [87, 122] width 122 height 14
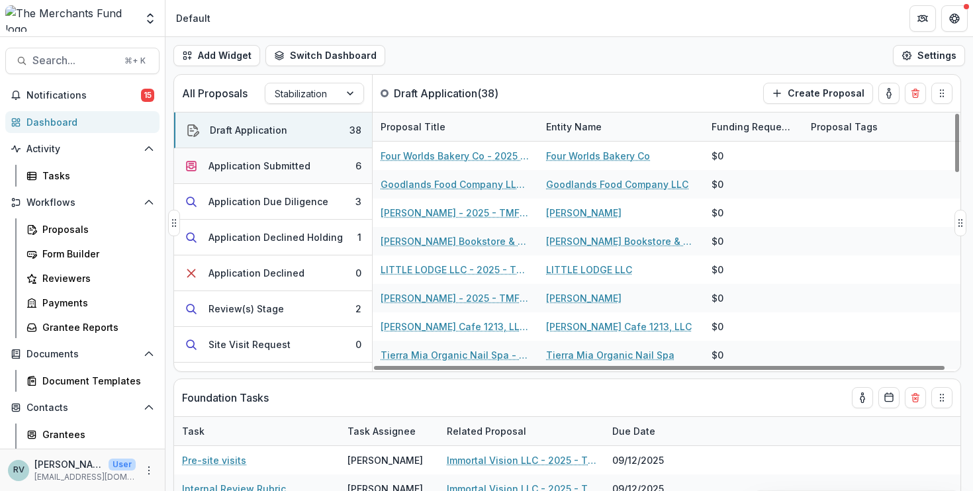
click at [308, 174] on button "Application Submitted 6" at bounding box center [273, 166] width 198 height 36
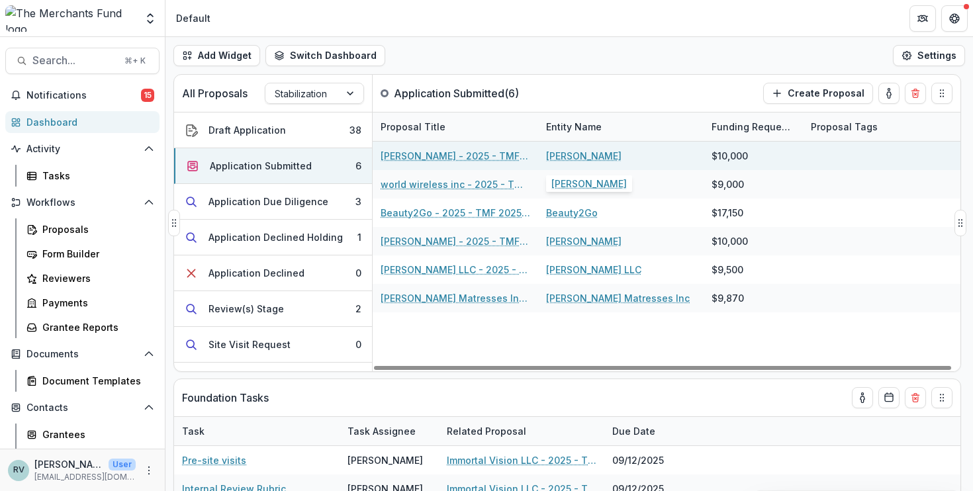
click at [570, 156] on link "[PERSON_NAME]" at bounding box center [583, 156] width 75 height 14
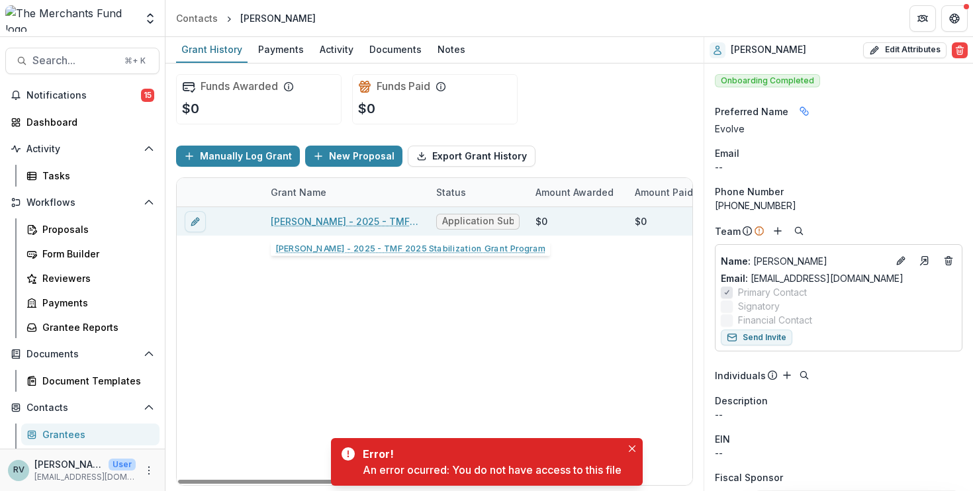
click at [394, 224] on link "[PERSON_NAME] - 2025 - TMF 2025 Stabilization Grant Program" at bounding box center [346, 221] width 150 height 14
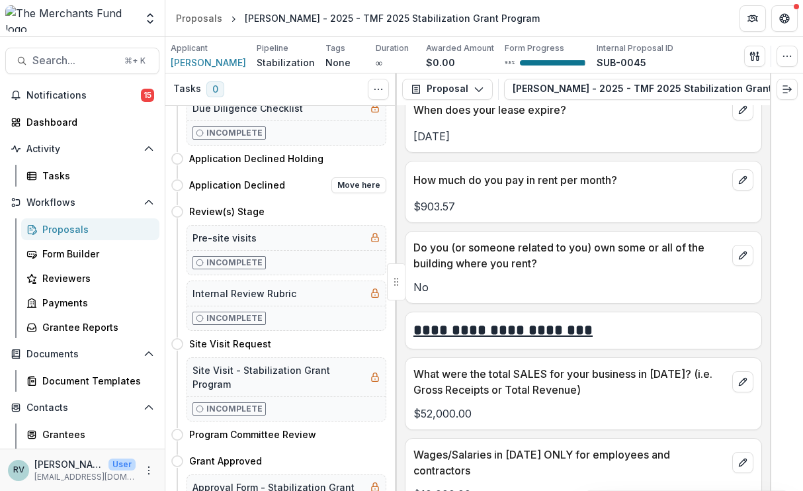
scroll to position [159, 0]
click at [349, 160] on button "Move here" at bounding box center [359, 160] width 55 height 16
select select "**********"
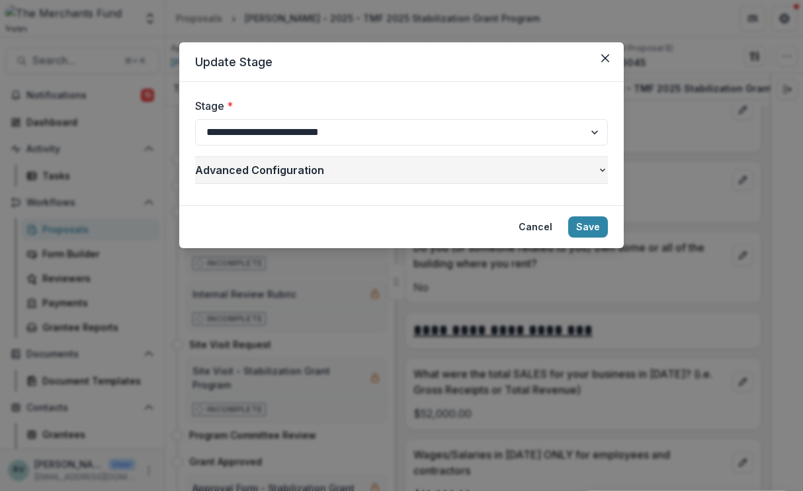
click at [591, 165] on span "Advanced Configuration" at bounding box center [396, 170] width 402 height 16
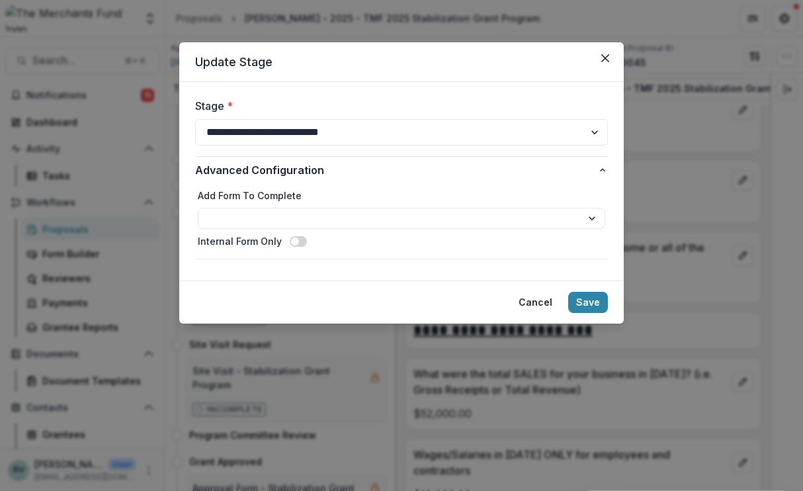
click at [298, 238] on span at bounding box center [298, 241] width 17 height 11
click at [587, 302] on button "Save" at bounding box center [588, 302] width 40 height 21
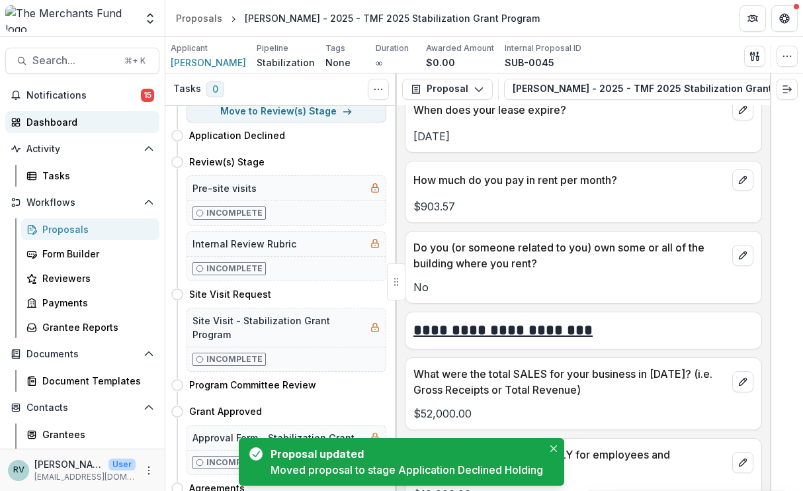
click at [62, 127] on div "Dashboard" at bounding box center [87, 122] width 122 height 14
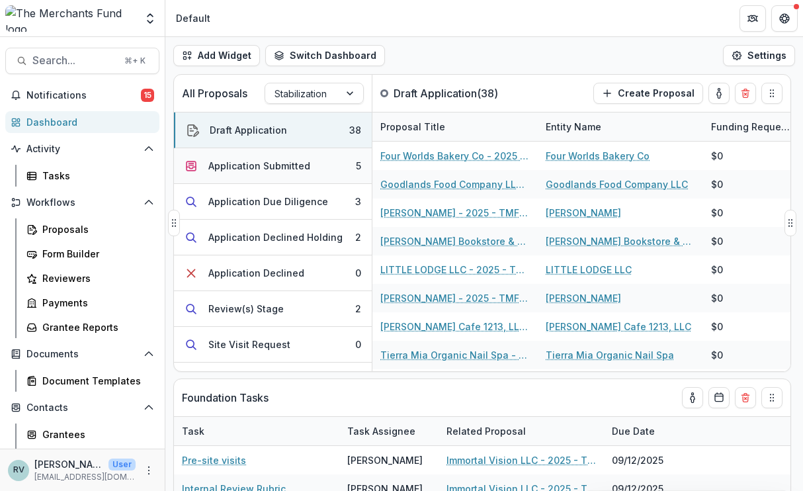
click at [264, 167] on div "Application Submitted" at bounding box center [259, 166] width 102 height 14
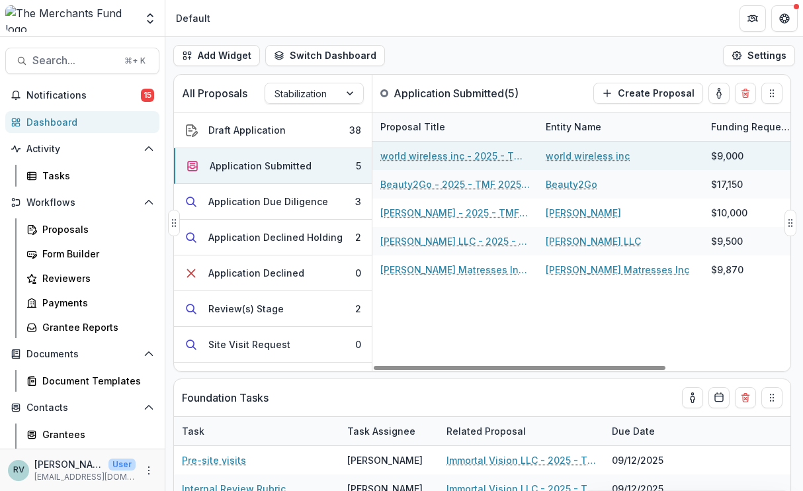
click at [562, 157] on link "world wireless inc" at bounding box center [588, 156] width 84 height 14
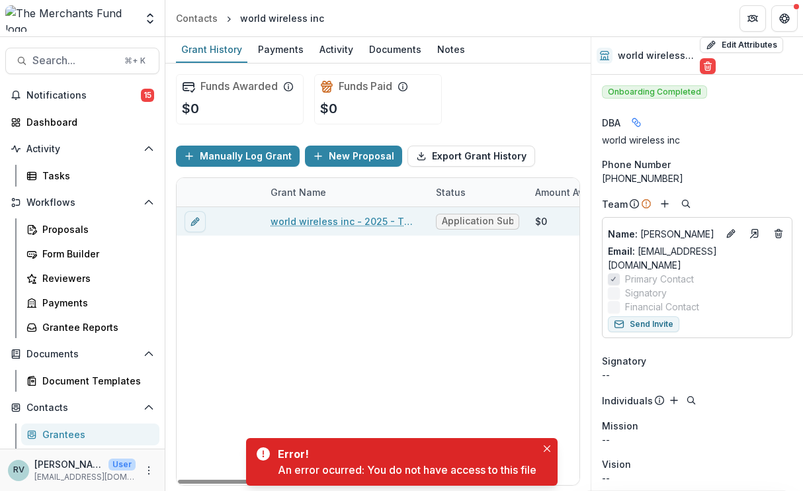
click at [367, 222] on link "world wireless inc - 2025 - TMF 2025 Stabilization Grant Program" at bounding box center [346, 221] width 150 height 14
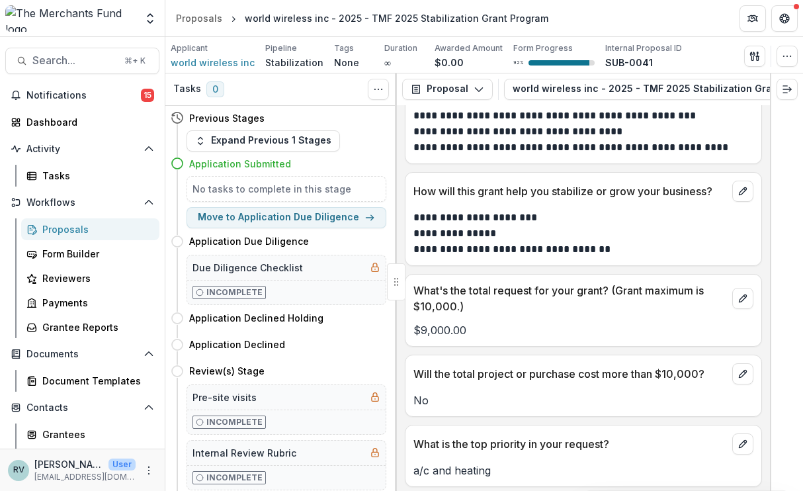
scroll to position [2786, 0]
